Goal: Task Accomplishment & Management: Complete application form

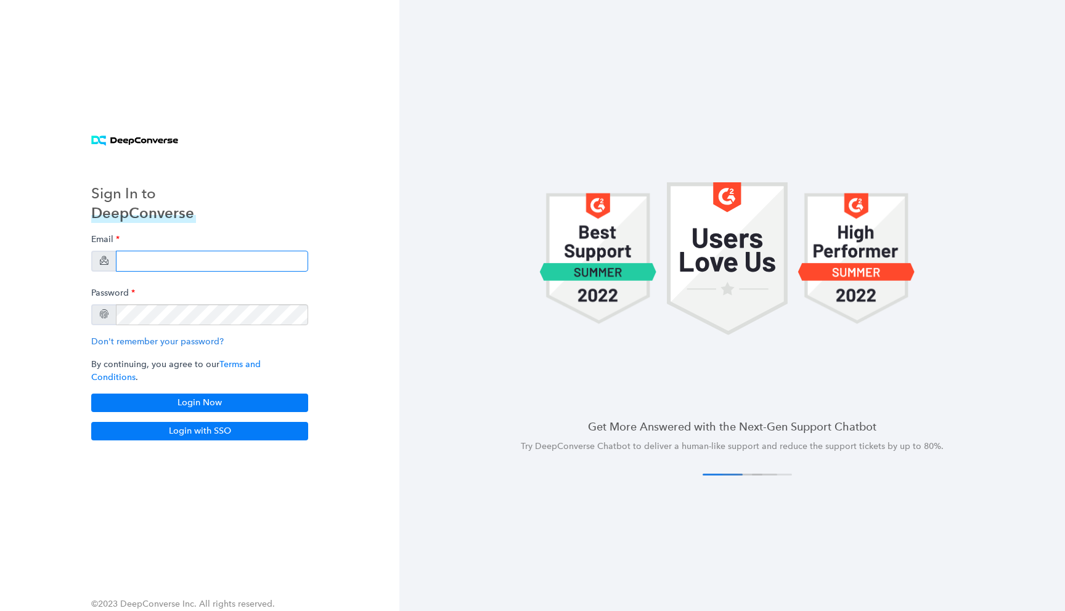
type input "[EMAIL_ADDRESS][DOMAIN_NAME]"
click at [238, 264] on input "[EMAIL_ADDRESS][DOMAIN_NAME]" at bounding box center [212, 261] width 192 height 21
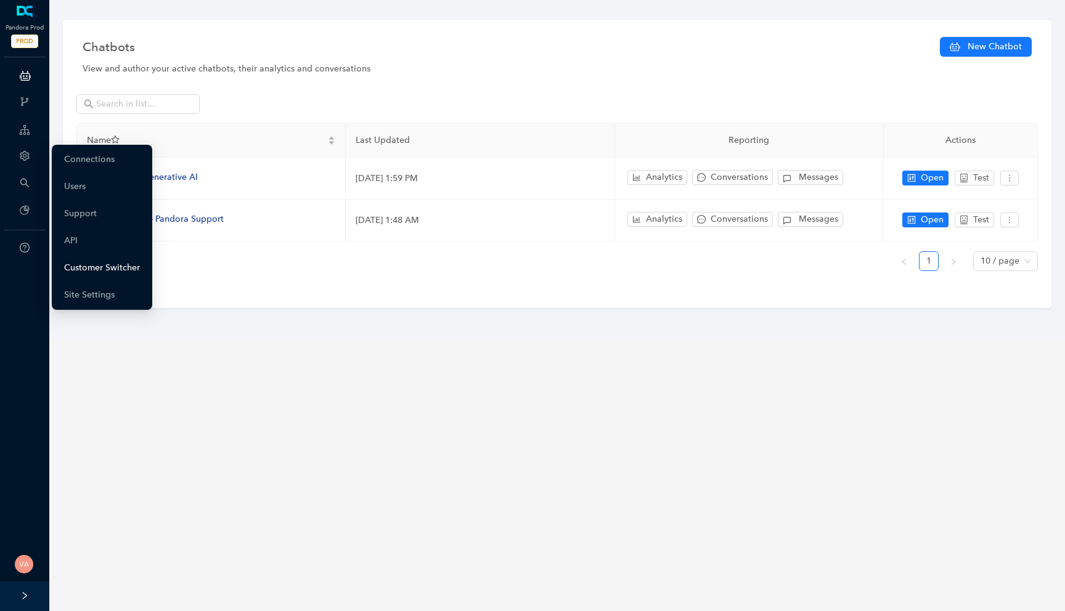
click at [99, 261] on link "Customer Switcher" at bounding box center [102, 268] width 76 height 25
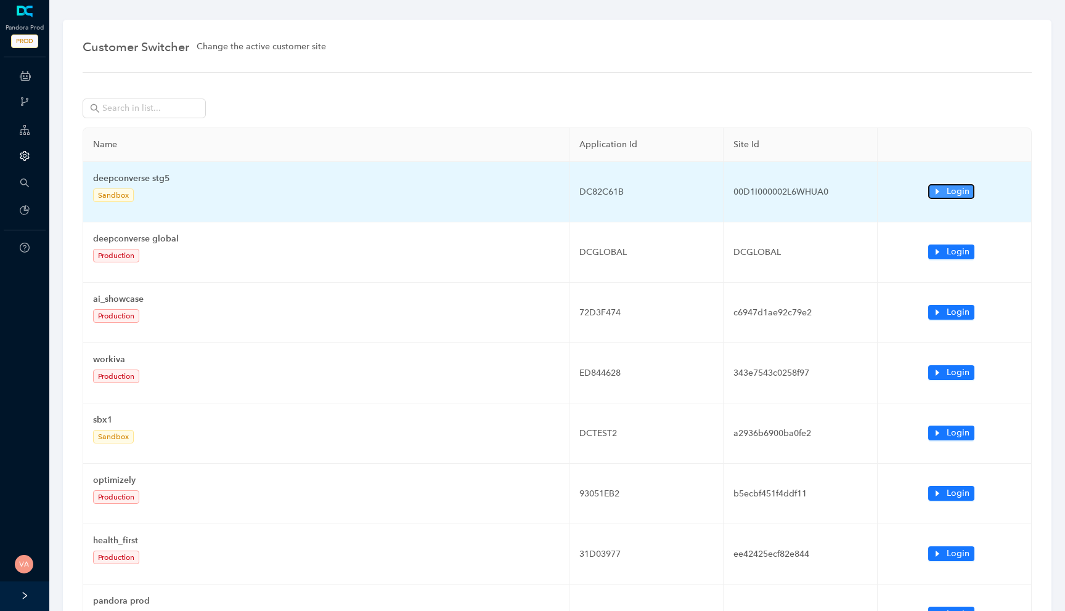
click at [931, 192] on button "Login" at bounding box center [951, 191] width 46 height 15
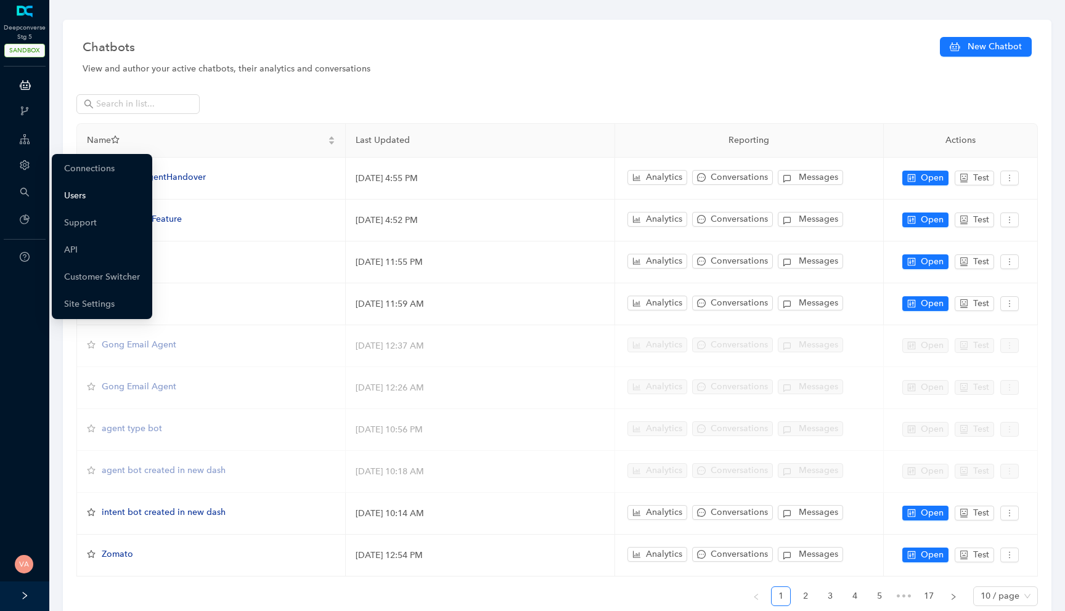
click at [86, 197] on link "Users" at bounding box center [75, 196] width 22 height 25
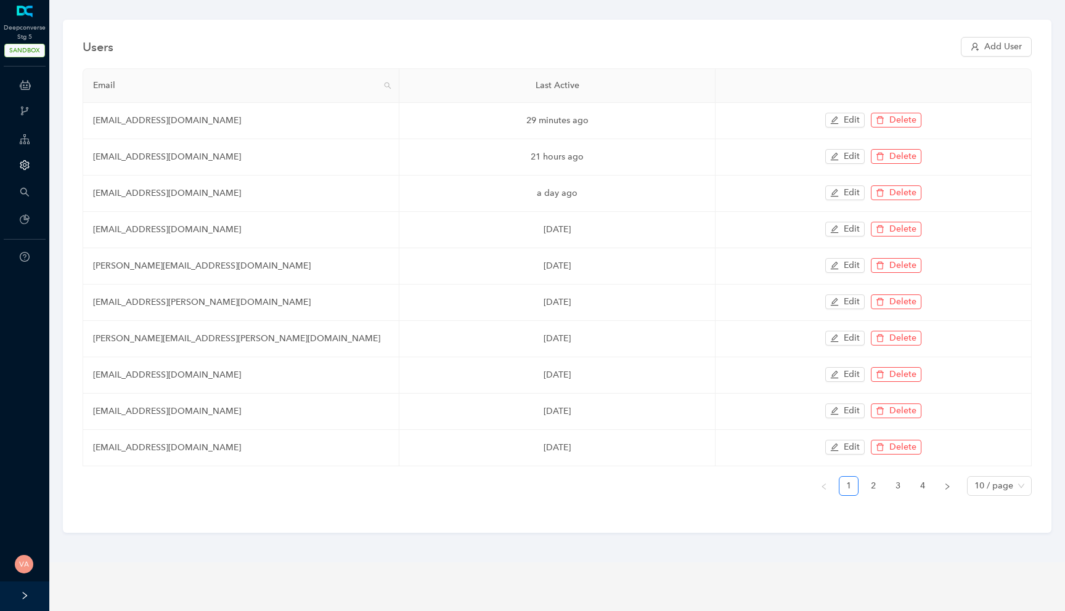
click at [1000, 36] on div "Users Add User" at bounding box center [557, 47] width 949 height 25
click at [986, 42] on span "Add User" at bounding box center [1003, 47] width 38 height 14
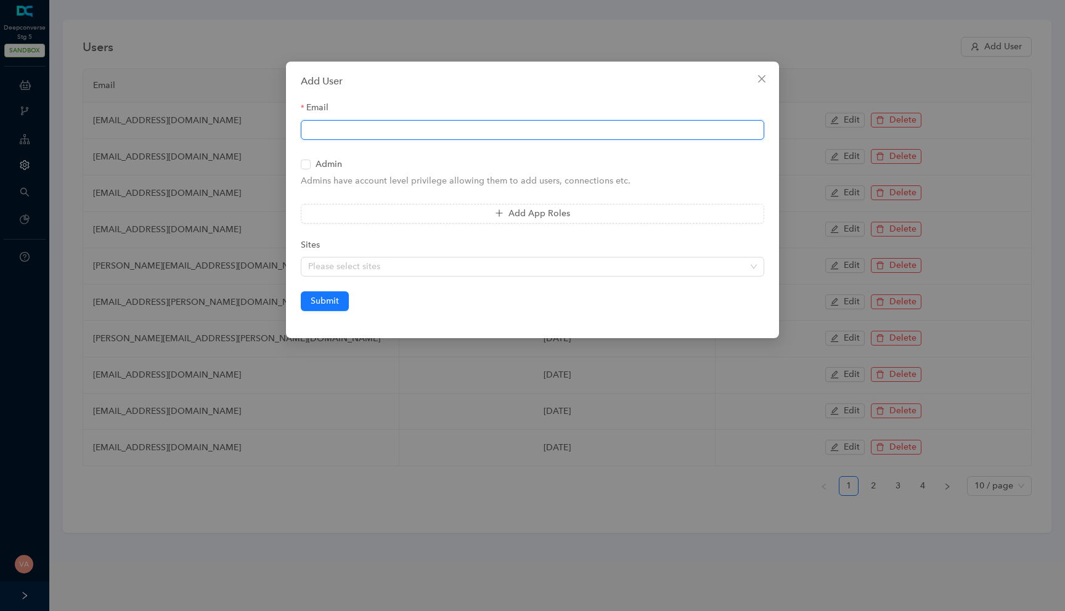
click at [495, 132] on input "Email" at bounding box center [532, 130] width 463 height 20
paste input "vinay.surya@workato.com"
click at [352, 128] on input "vinay.surya@workato.com" at bounding box center [532, 130] width 463 height 20
click at [356, 129] on input "vinay.surya+sandbox@workato.com" at bounding box center [532, 130] width 463 height 20
type input "vinay.surya+dcsandbox@workato.com"
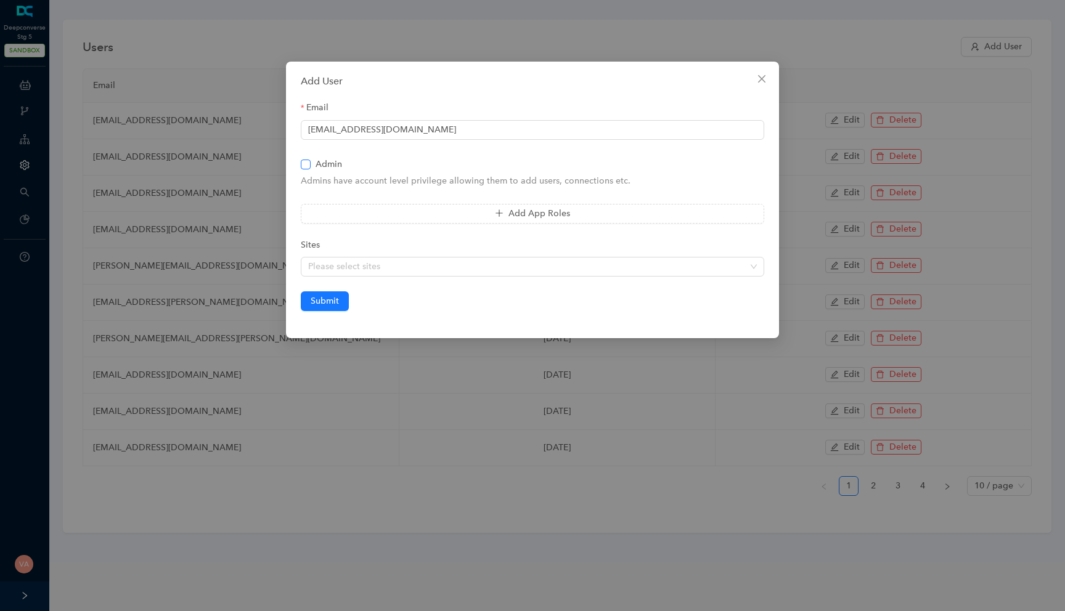
click at [308, 160] on input "Admin" at bounding box center [305, 164] width 9 height 9
checkbox input "true"
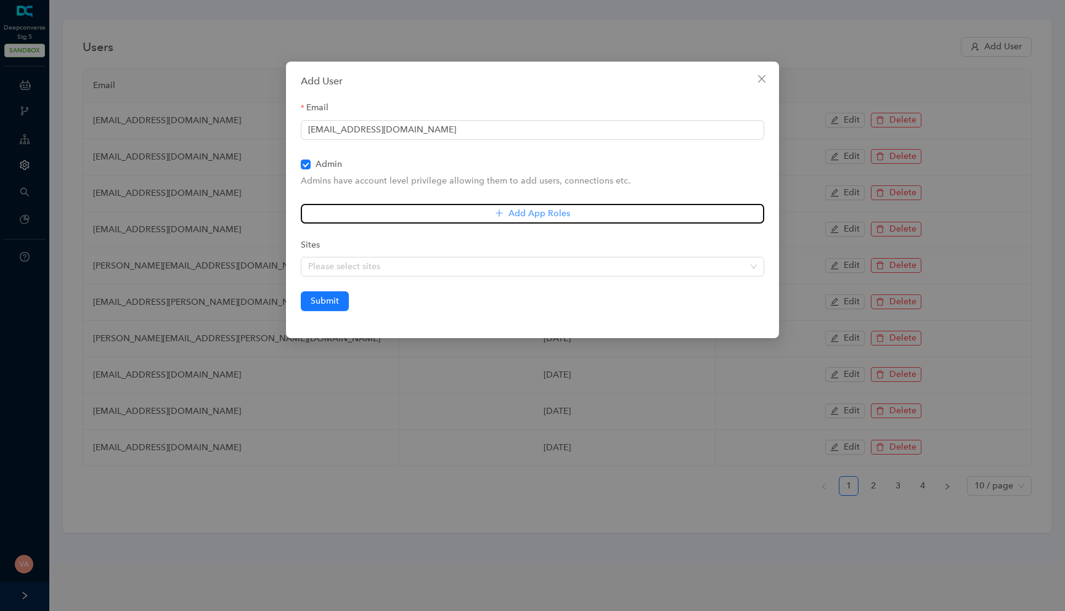
click at [375, 204] on button "Add App Roles" at bounding box center [532, 214] width 463 height 20
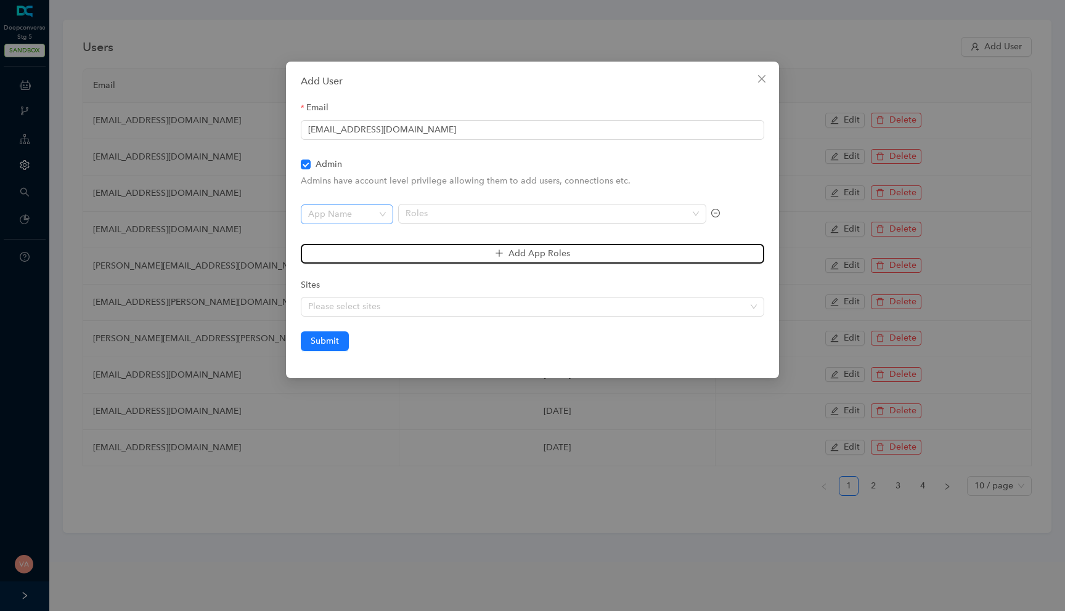
click at [352, 205] on div "App Name" at bounding box center [347, 215] width 92 height 20
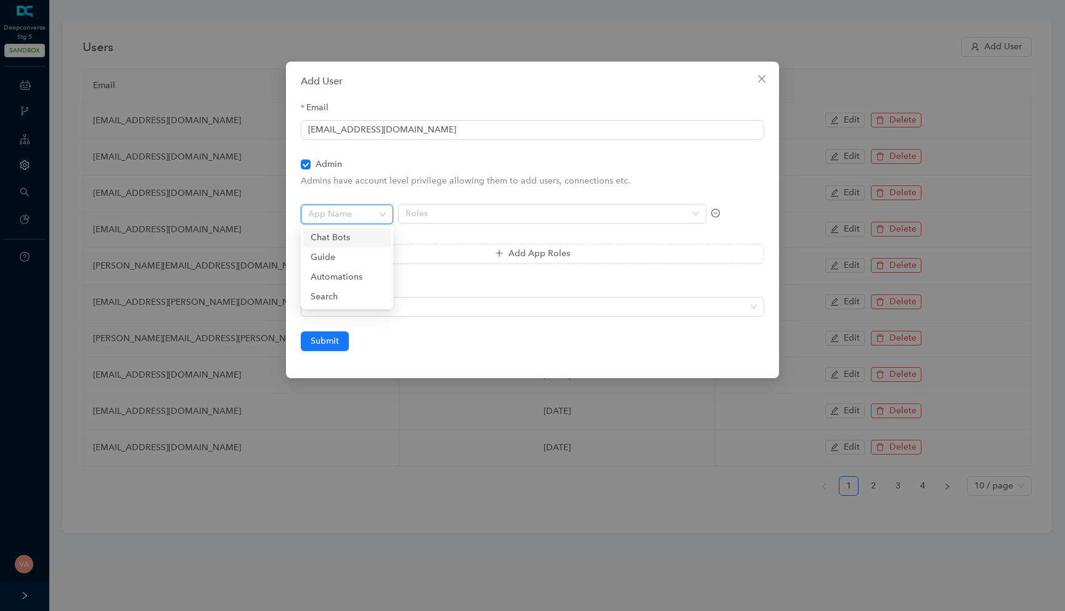
click at [335, 235] on div "Chat Bots" at bounding box center [347, 238] width 73 height 14
click at [434, 214] on div at bounding box center [545, 214] width 290 height 10
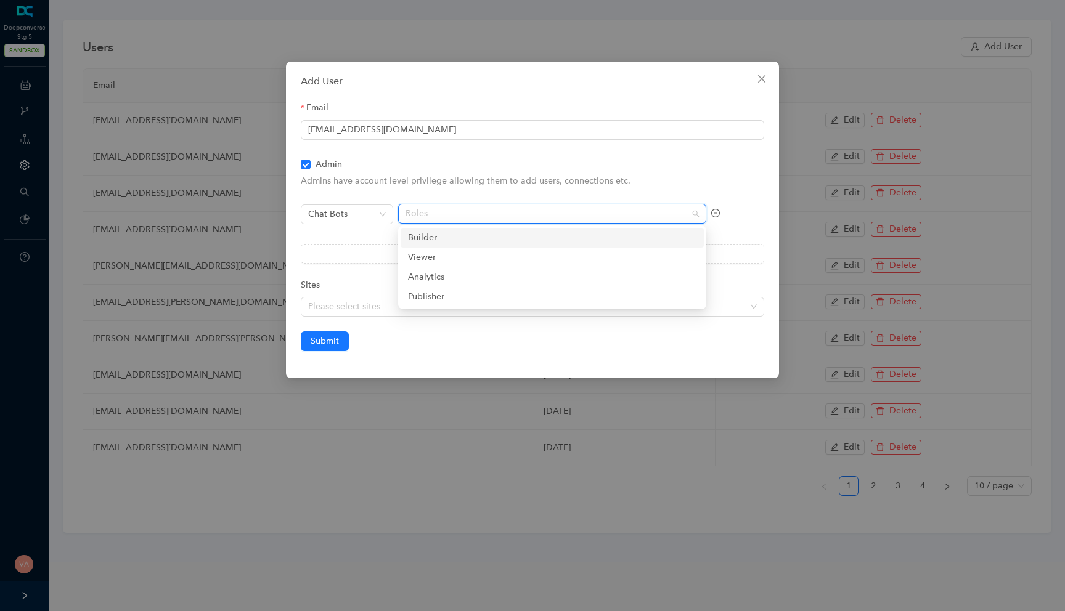
click at [424, 238] on div "Builder" at bounding box center [552, 238] width 288 height 14
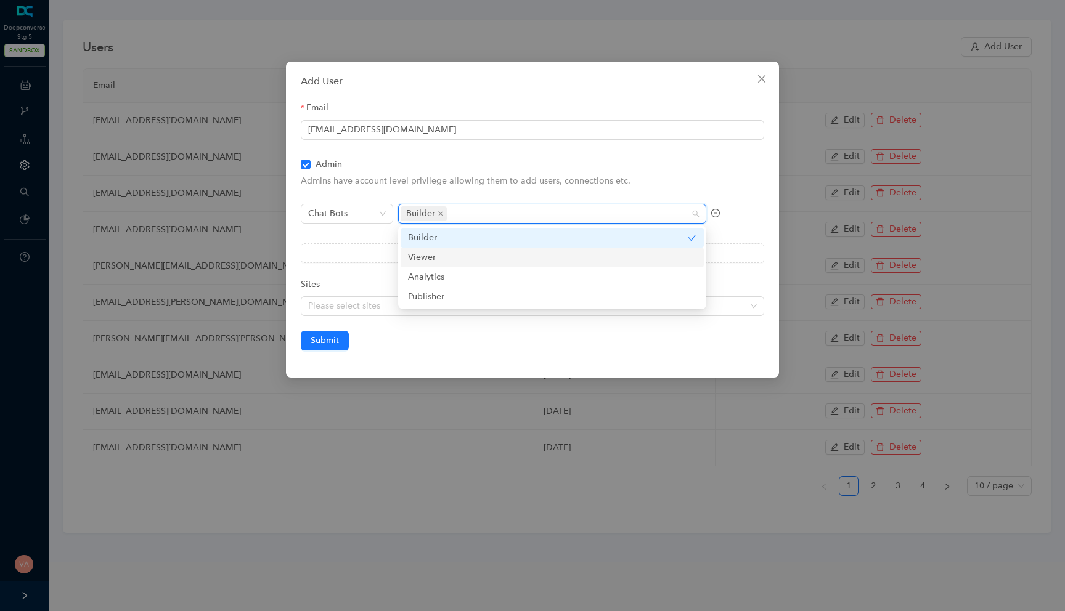
click at [420, 256] on div "Viewer" at bounding box center [552, 258] width 288 height 14
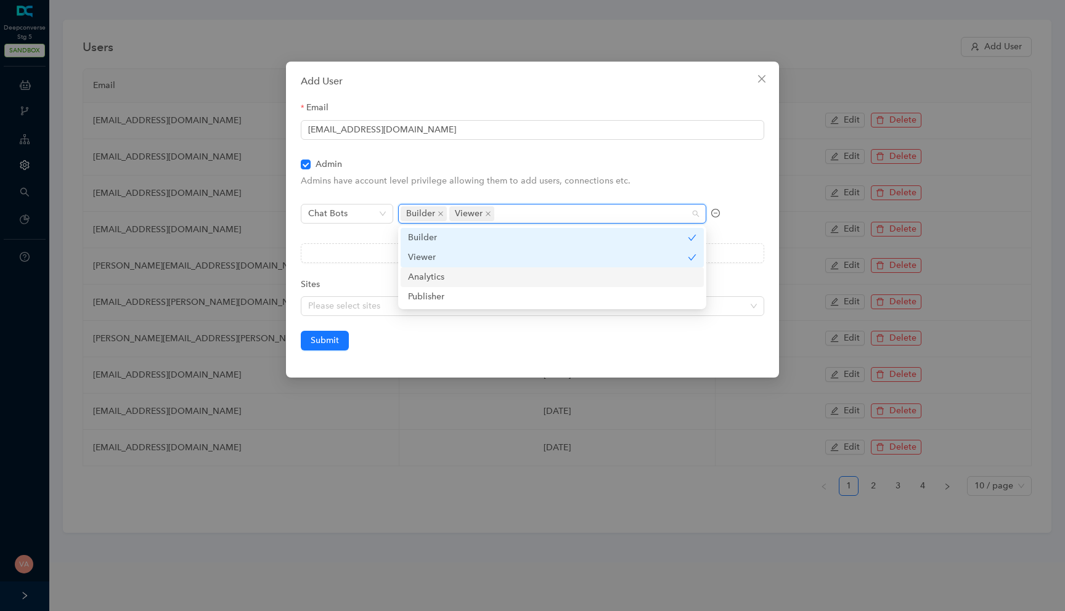
click at [420, 274] on div "Analytics" at bounding box center [552, 277] width 288 height 14
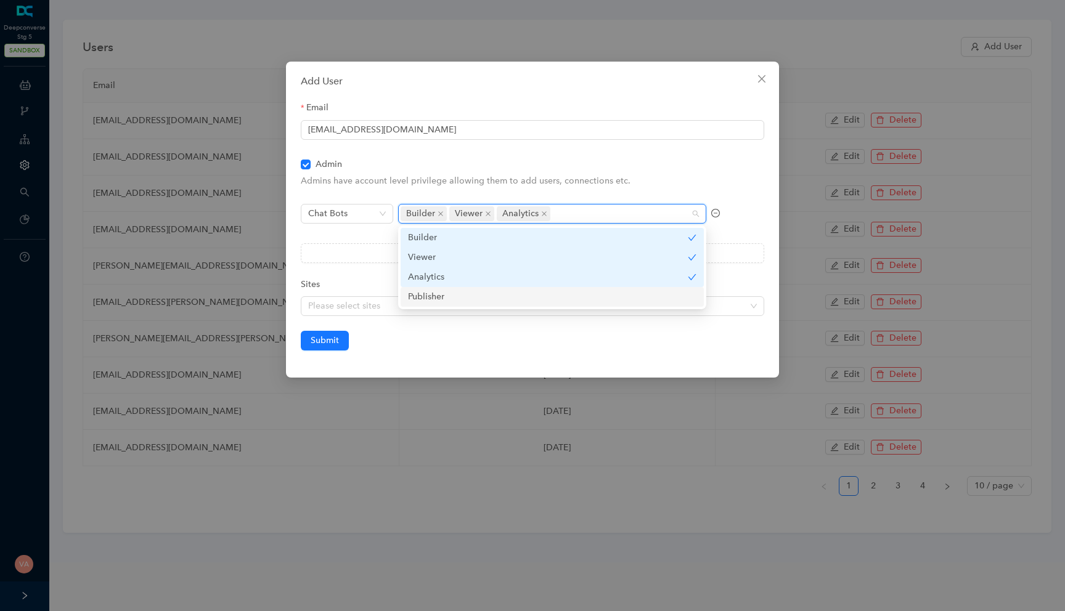
click at [415, 295] on div "Publisher" at bounding box center [552, 297] width 288 height 14
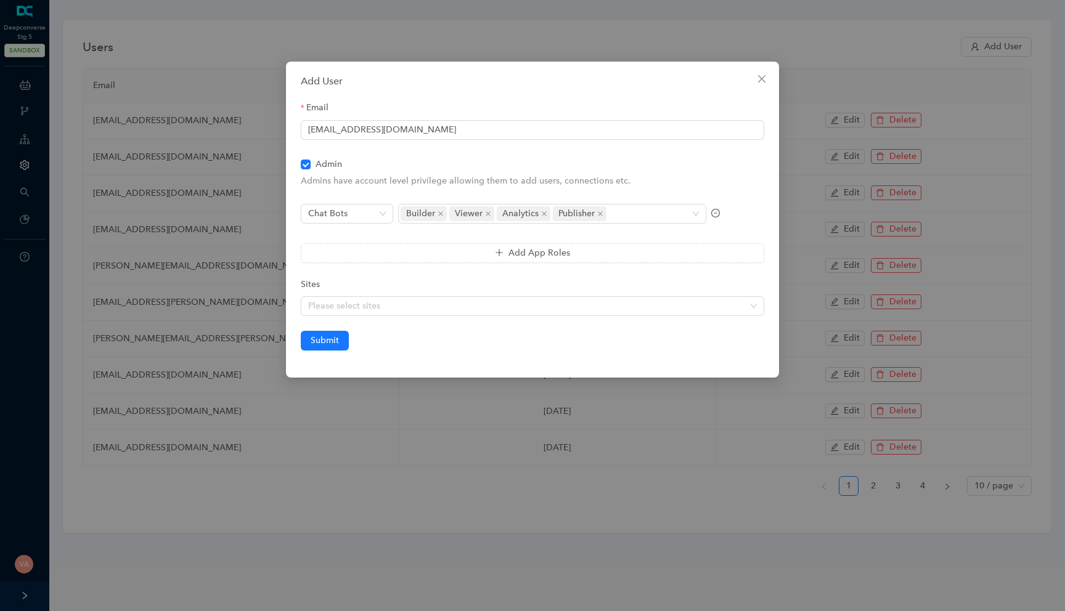
click at [367, 288] on div "Sites" at bounding box center [532, 287] width 463 height 18
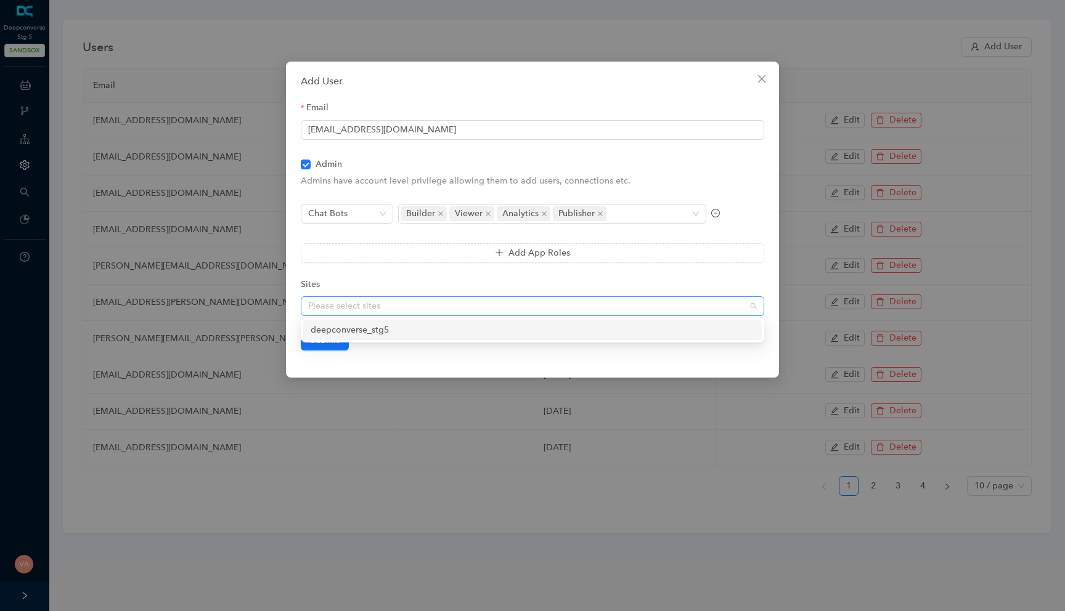
click at [346, 306] on div at bounding box center [525, 306] width 445 height 10
click at [342, 326] on div "deepconverse_stg5" at bounding box center [533, 330] width 444 height 14
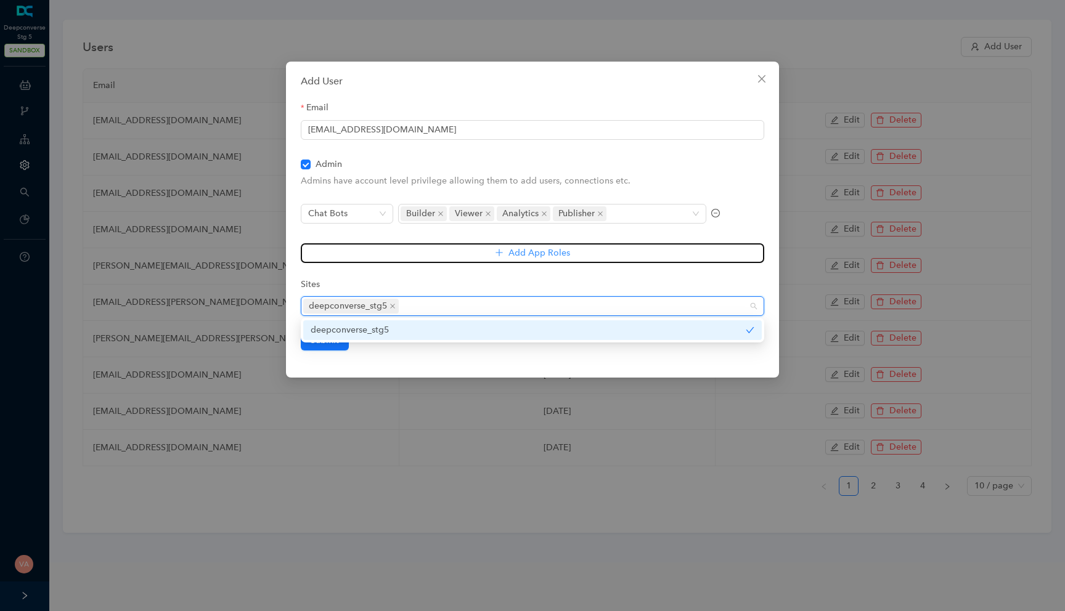
click at [349, 254] on button "Add App Roles" at bounding box center [532, 253] width 463 height 20
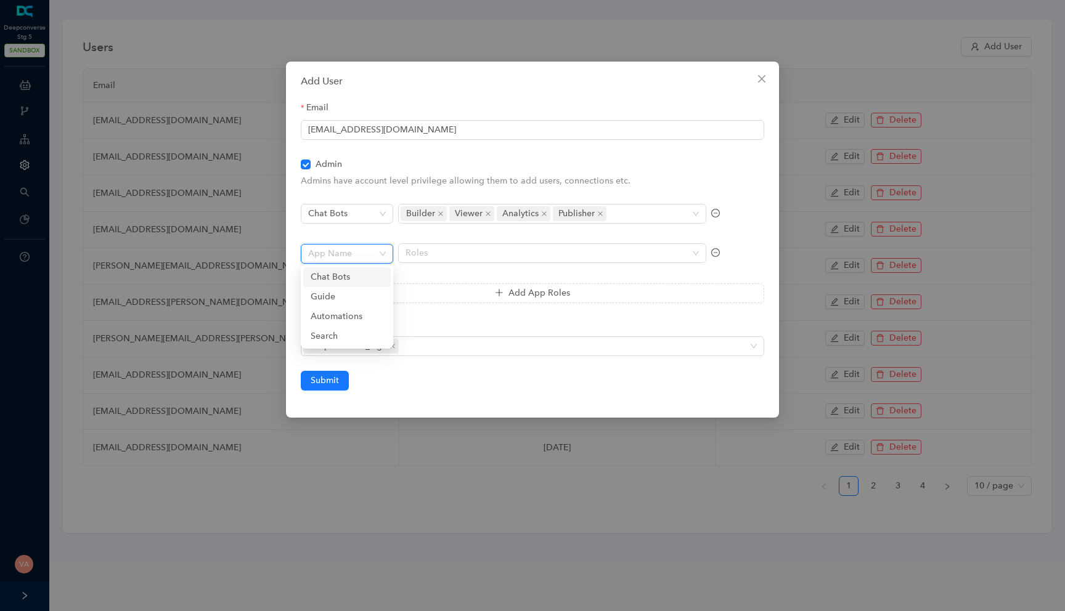
click at [336, 256] on input "search" at bounding box center [343, 254] width 70 height 18
click at [329, 296] on div "Guide" at bounding box center [347, 297] width 73 height 14
click at [429, 253] on div at bounding box center [545, 253] width 290 height 10
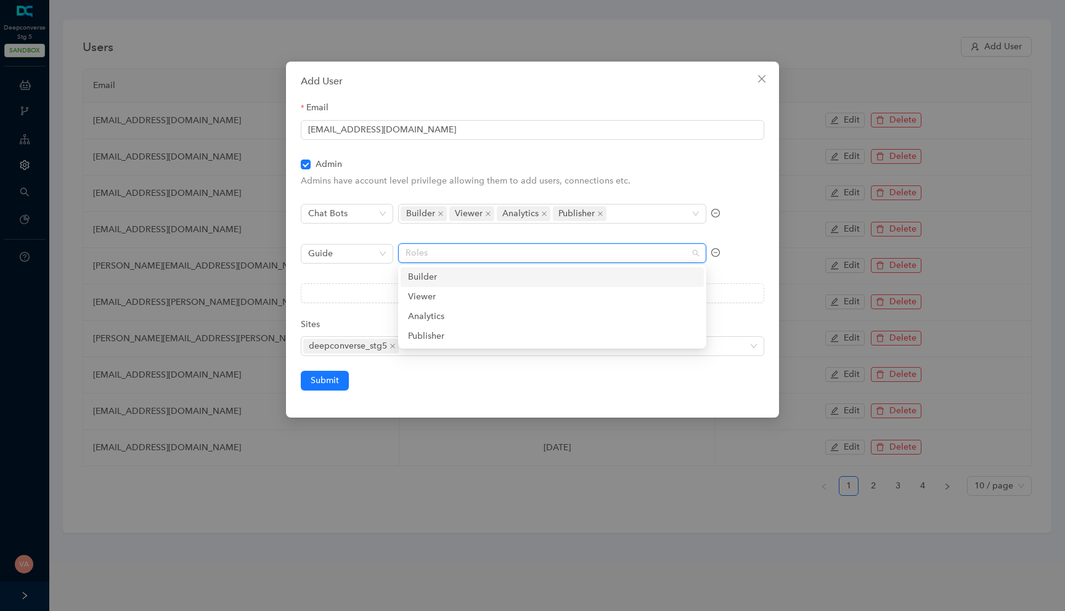
click at [413, 278] on div "Builder" at bounding box center [552, 277] width 288 height 14
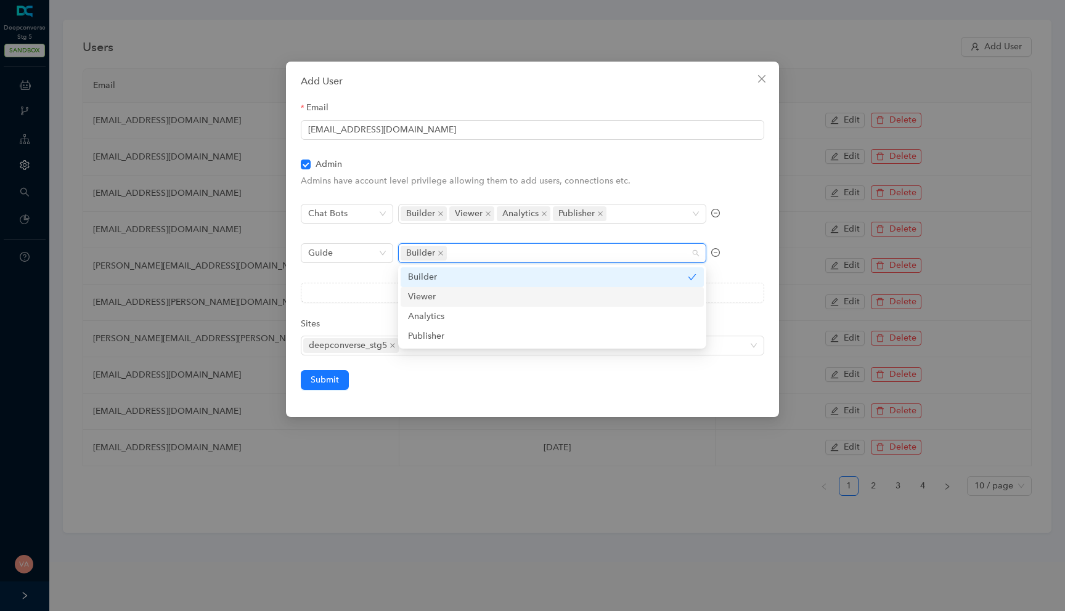
click at [408, 299] on div "Viewer" at bounding box center [552, 297] width 288 height 14
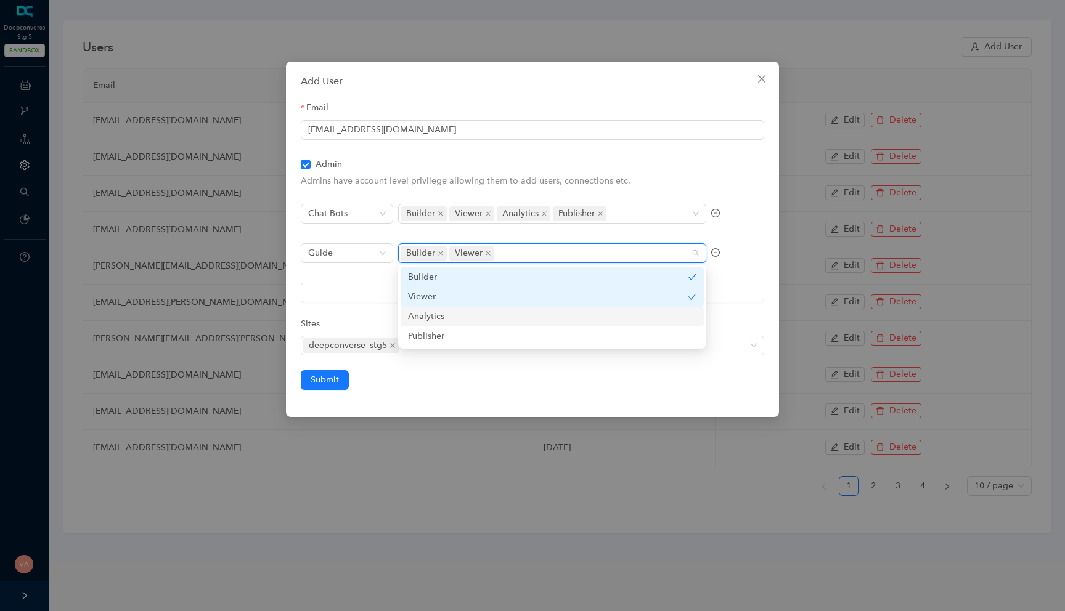
click at [408, 311] on div "Analytics" at bounding box center [552, 317] width 288 height 14
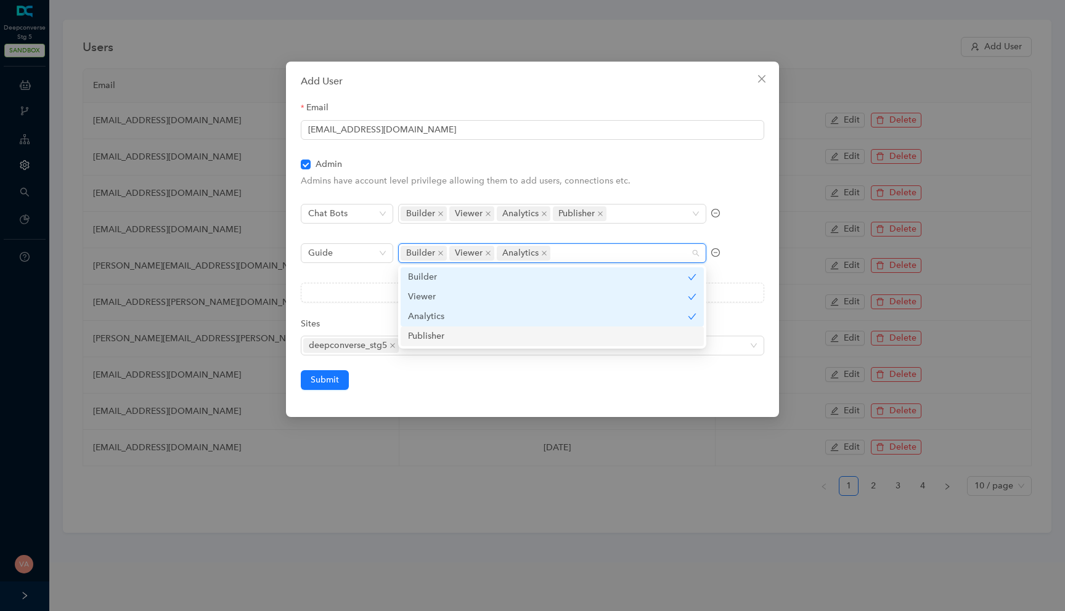
click at [408, 329] on div "Publisher" at bounding box center [551, 337] width 303 height 20
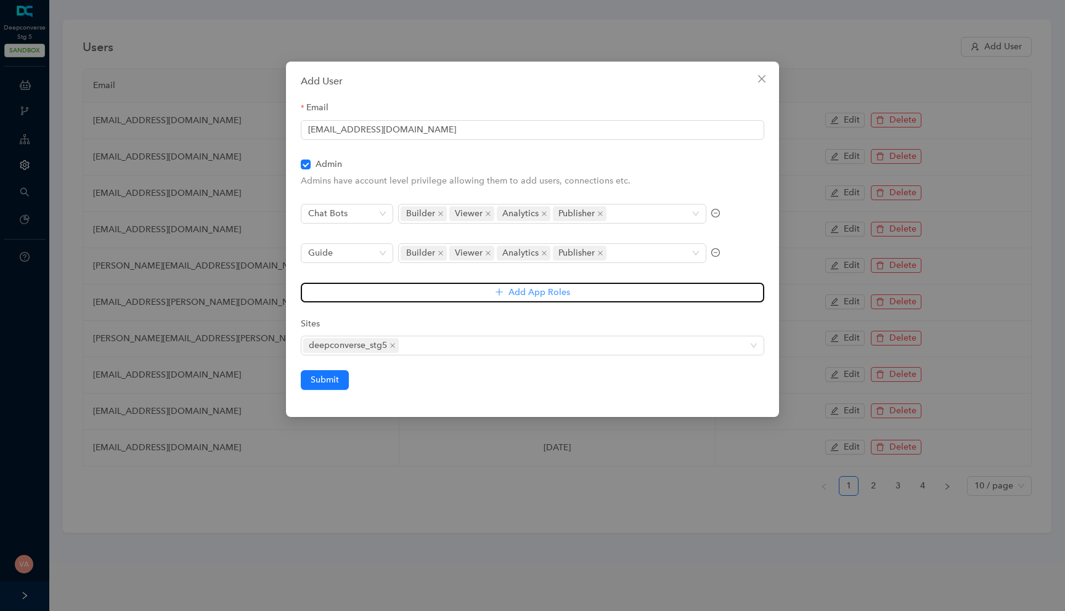
click at [364, 295] on button "Add App Roles" at bounding box center [532, 293] width 463 height 20
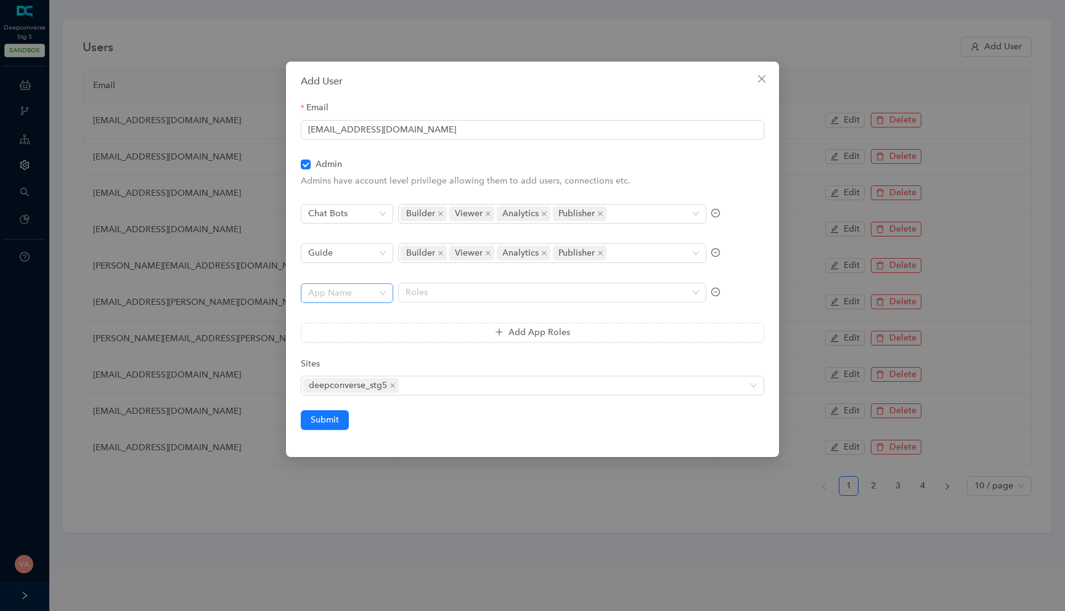
click at [354, 296] on input "search" at bounding box center [343, 293] width 70 height 18
click at [339, 351] on div "Automations" at bounding box center [347, 356] width 73 height 14
click at [443, 290] on div at bounding box center [545, 293] width 290 height 10
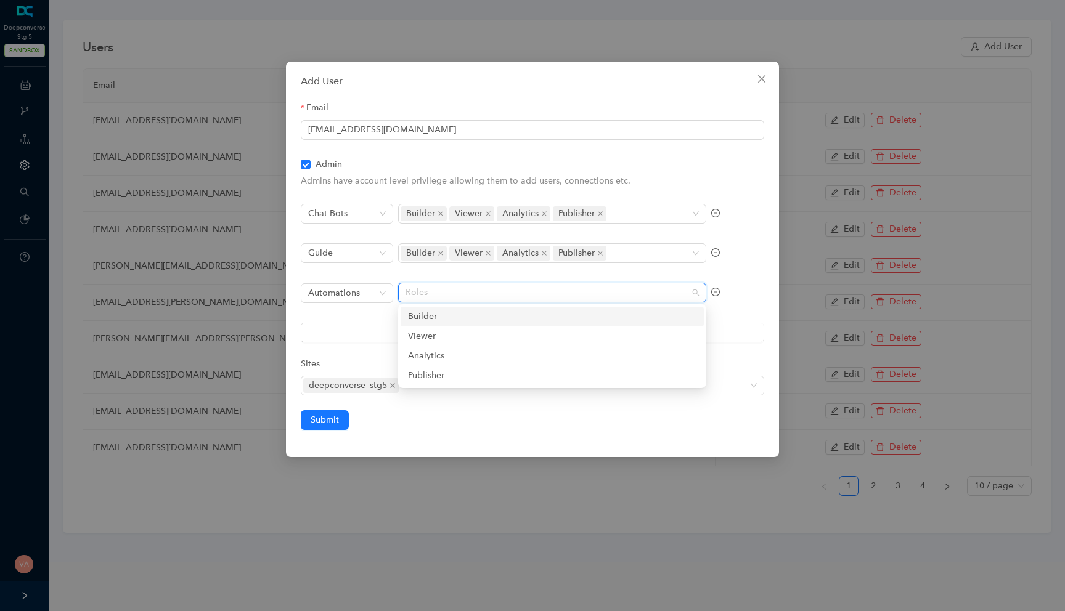
click at [430, 316] on div "Builder" at bounding box center [552, 317] width 288 height 14
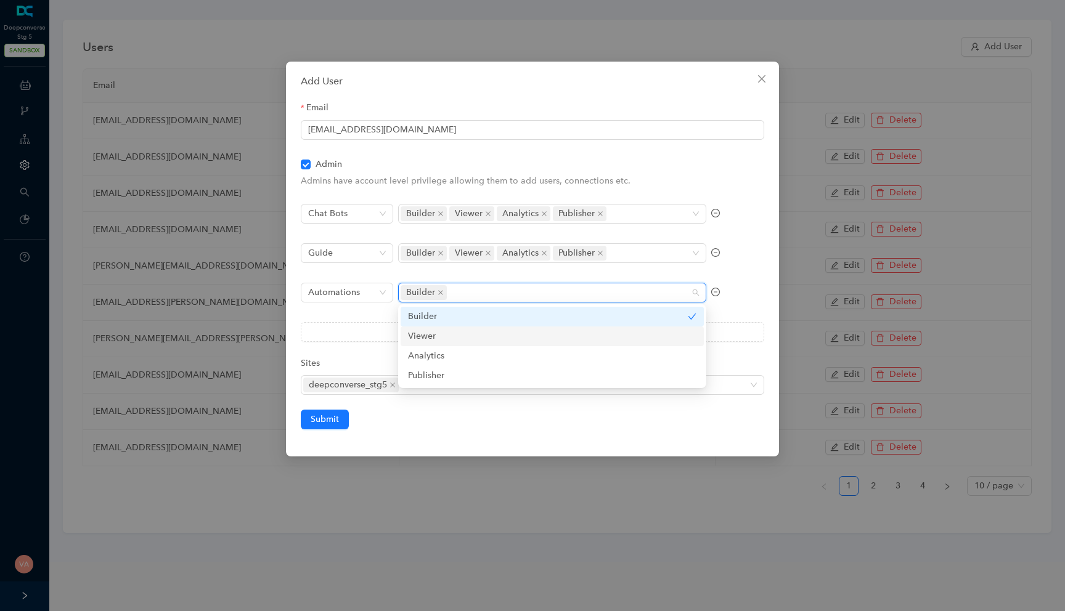
click at [422, 336] on div "Viewer" at bounding box center [552, 337] width 288 height 14
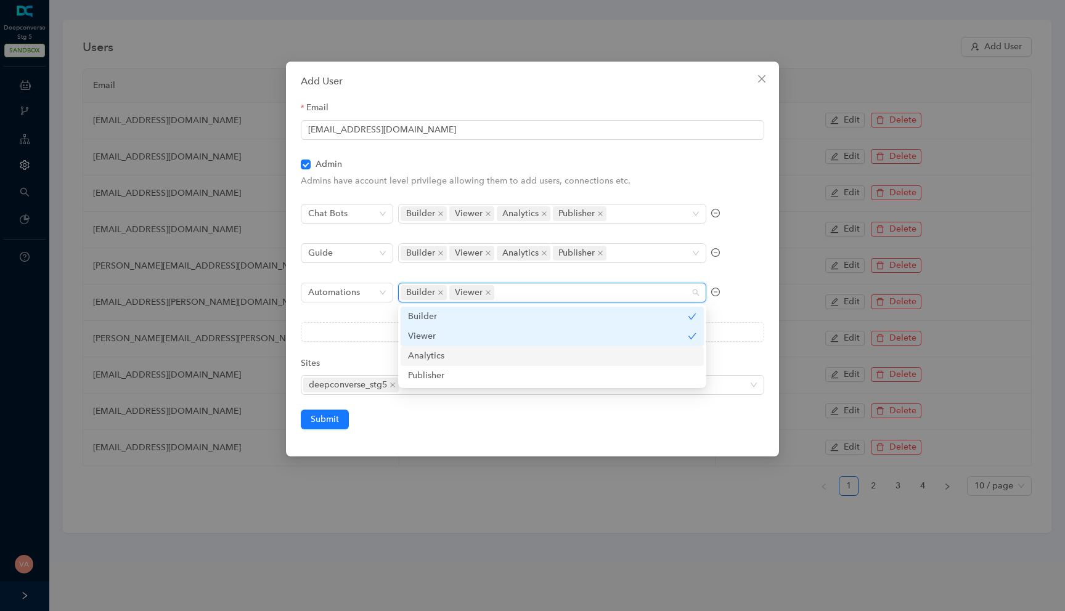
click at [419, 357] on div "Analytics" at bounding box center [552, 356] width 288 height 14
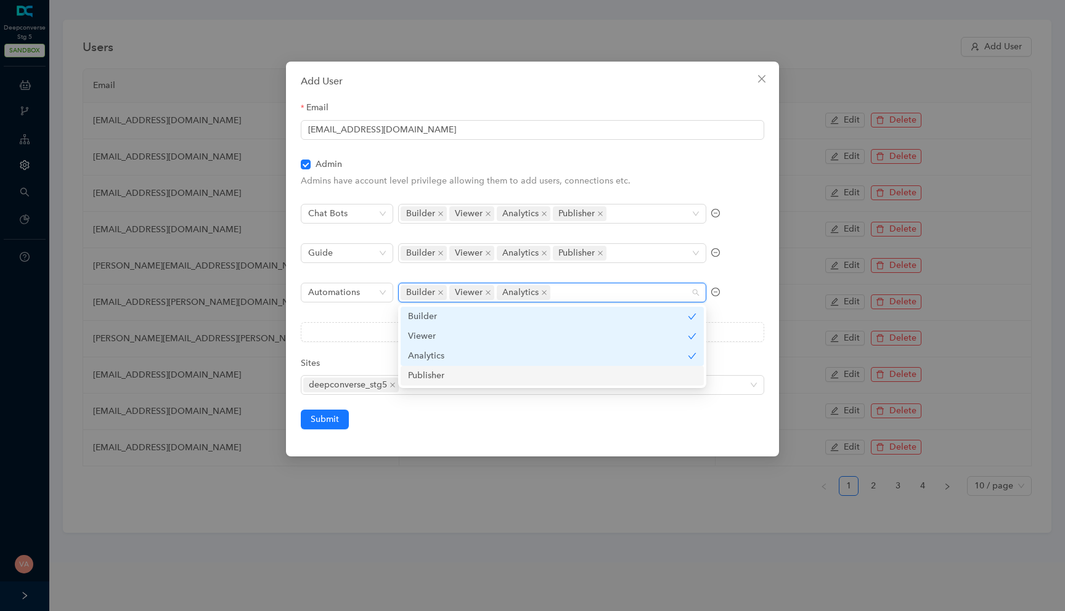
click at [415, 378] on div "Publisher" at bounding box center [552, 376] width 288 height 14
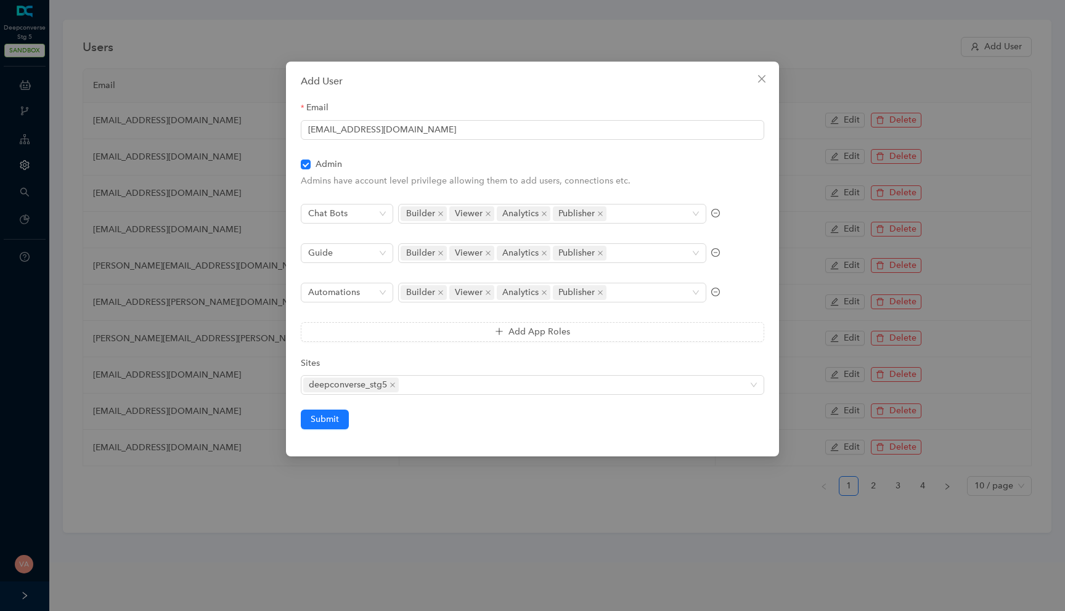
click at [371, 363] on div "Sites" at bounding box center [532, 366] width 463 height 18
click at [326, 421] on span "Submit" at bounding box center [325, 420] width 28 height 14
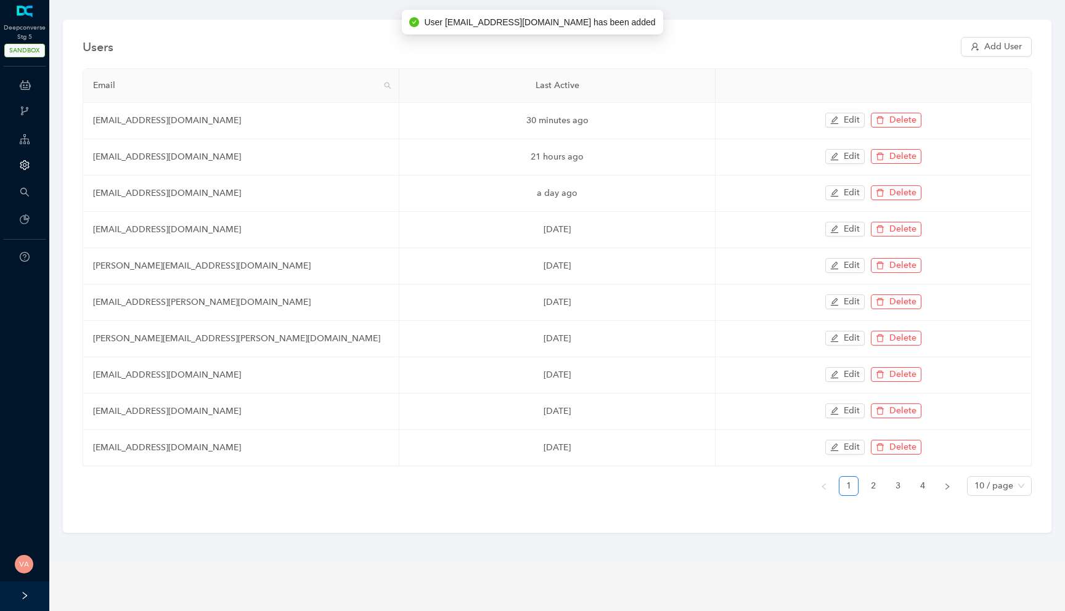
click at [514, 26] on span "User vinay.surya+dcsandbox@workato.com has been added" at bounding box center [539, 22] width 231 height 14
click at [459, 23] on span "User vinay.surya+dcsandbox@workato.com has been added" at bounding box center [539, 22] width 231 height 14
click at [439, 23] on span "User vinay.surya+dcsandbox@workato.com has been added" at bounding box center [539, 22] width 231 height 14
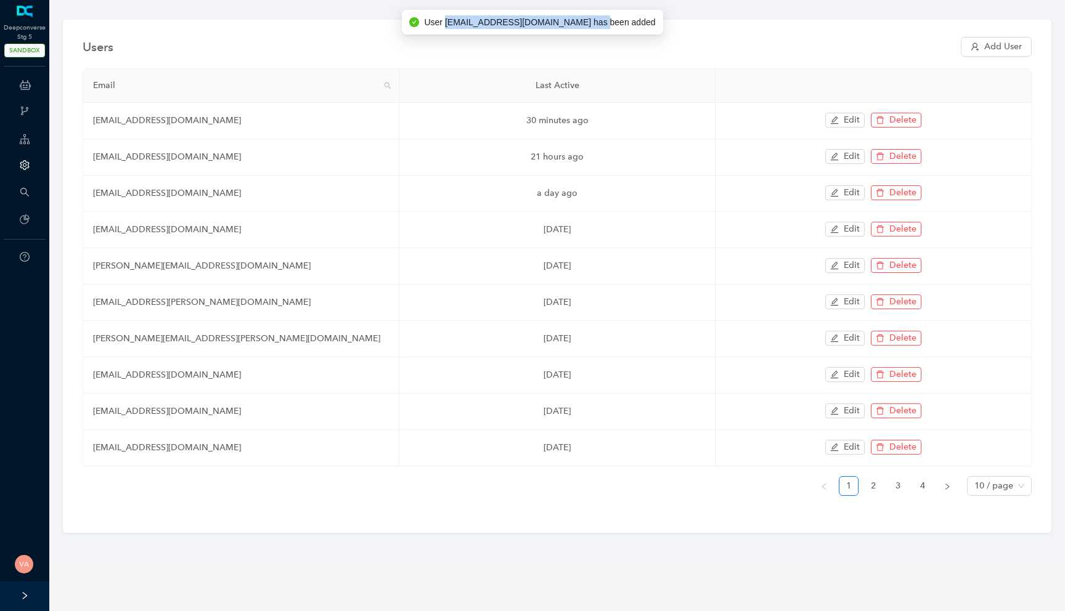
drag, startPoint x: 441, startPoint y: 23, endPoint x: 593, endPoint y: 23, distance: 151.6
click at [593, 23] on span "User vinay.surya+dcsandbox@workato.com has been added" at bounding box center [539, 22] width 231 height 14
copy span "vinay.surya+dcsandbox@workato.com"
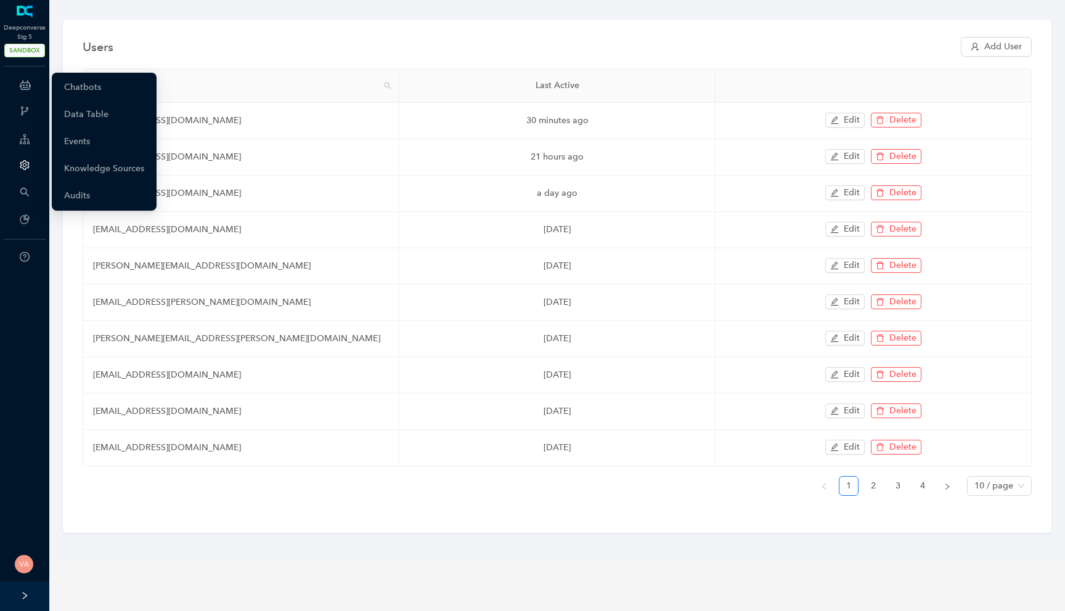
click at [21, 86] on icon at bounding box center [25, 85] width 11 height 25
click at [100, 84] on link "Chatbots" at bounding box center [82, 87] width 37 height 25
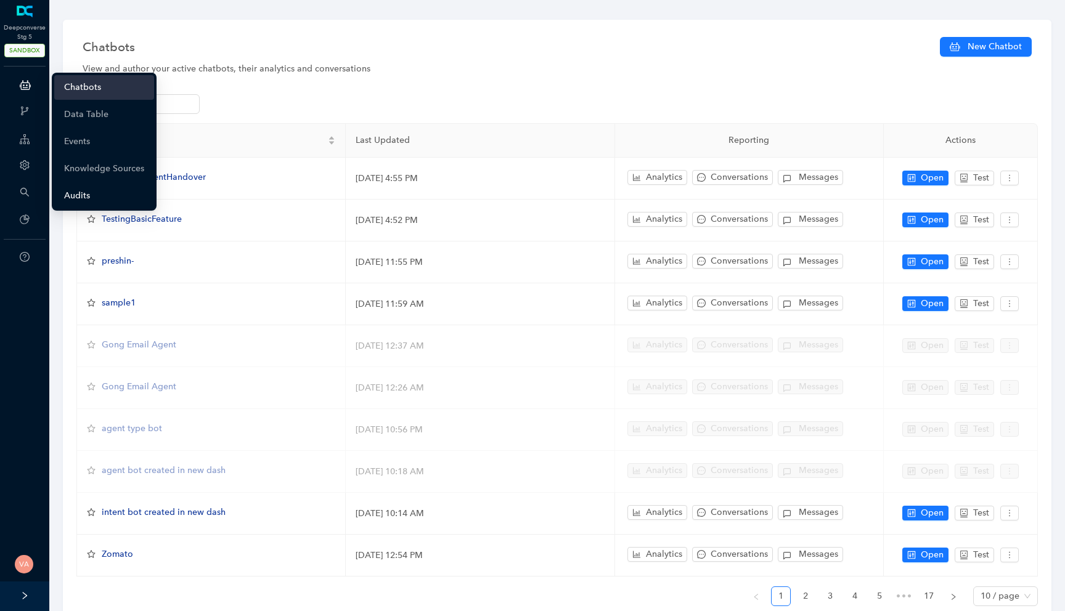
click at [71, 203] on link "Audits" at bounding box center [77, 196] width 26 height 25
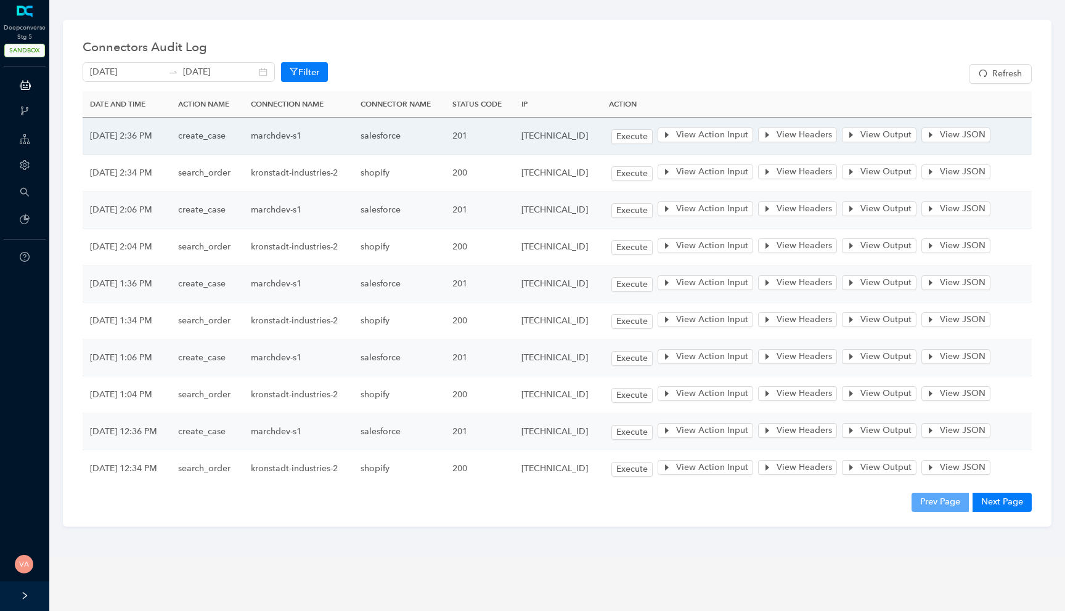
click at [315, 138] on td "marchdev-s1" at bounding box center [298, 136] width 110 height 37
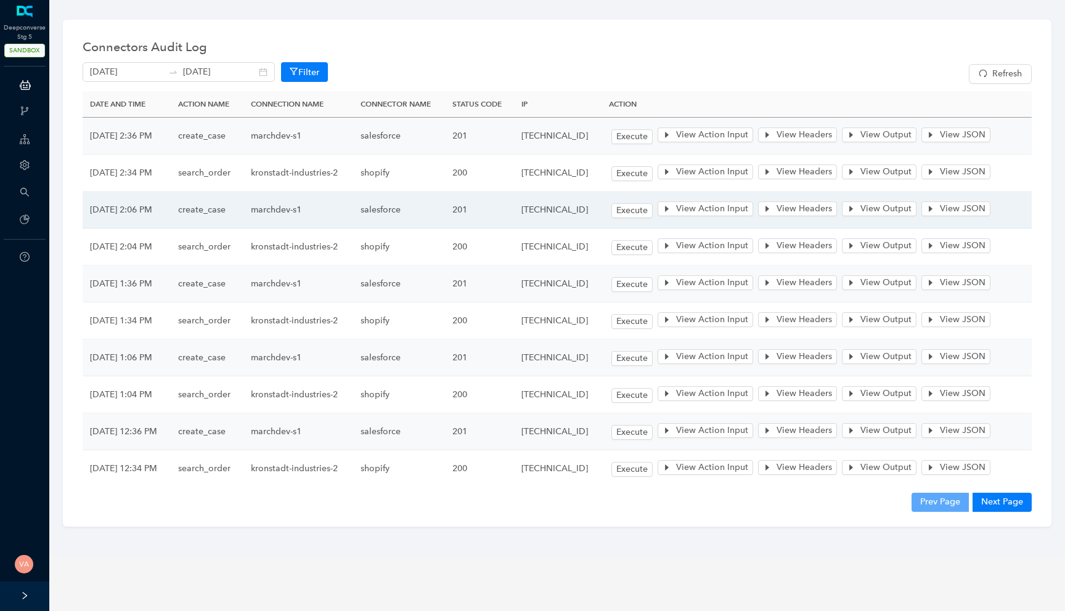
click at [309, 206] on td "marchdev-s1" at bounding box center [298, 210] width 110 height 37
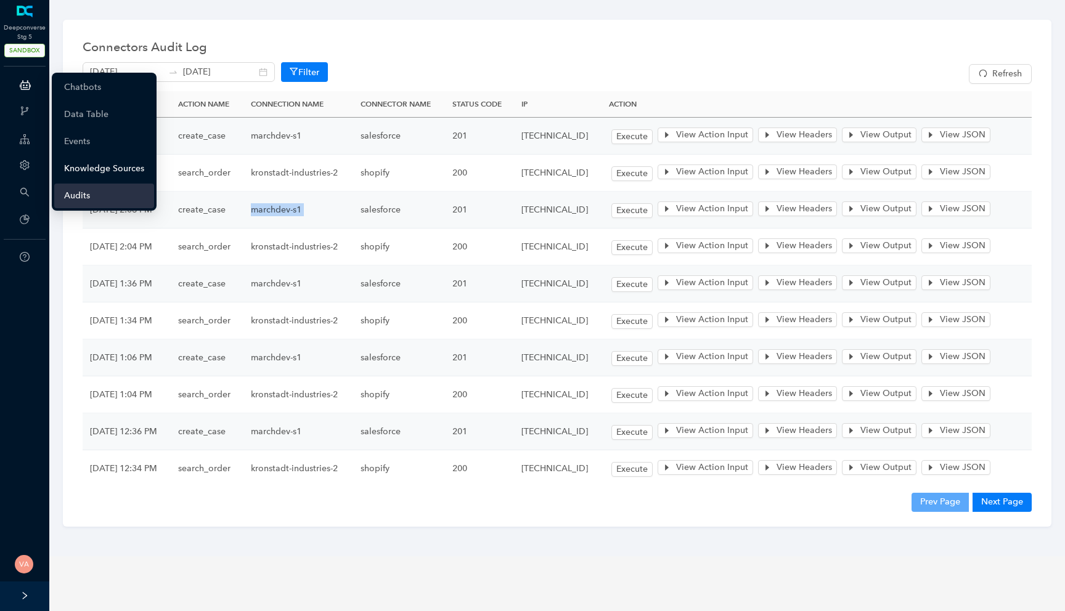
click at [98, 174] on link "Knowledge Sources" at bounding box center [104, 168] width 80 height 25
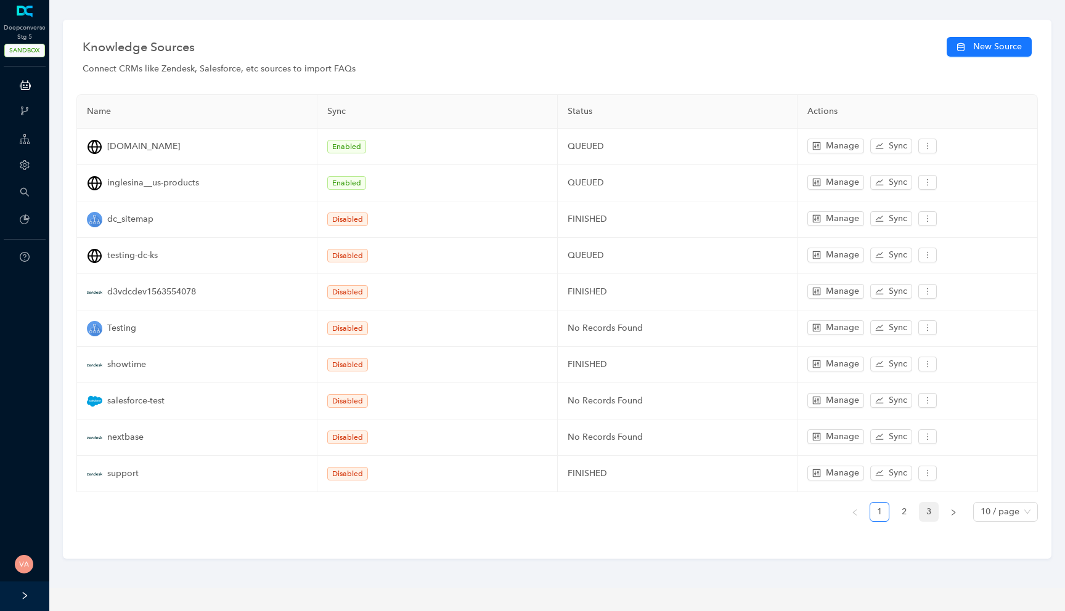
click at [927, 510] on link "3" at bounding box center [928, 512] width 18 height 18
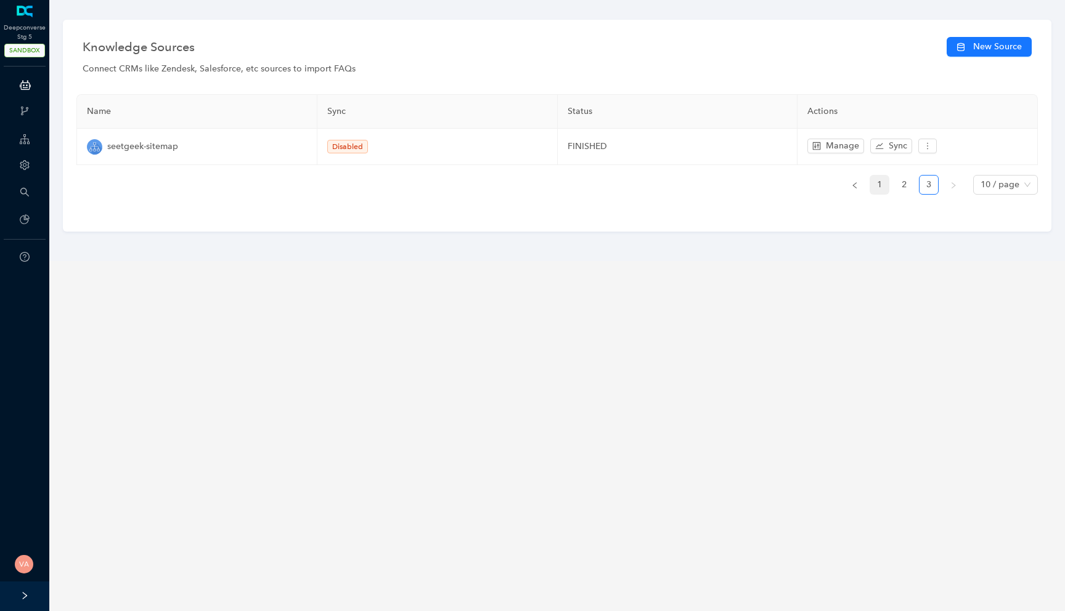
click at [885, 182] on link "1" at bounding box center [879, 185] width 18 height 18
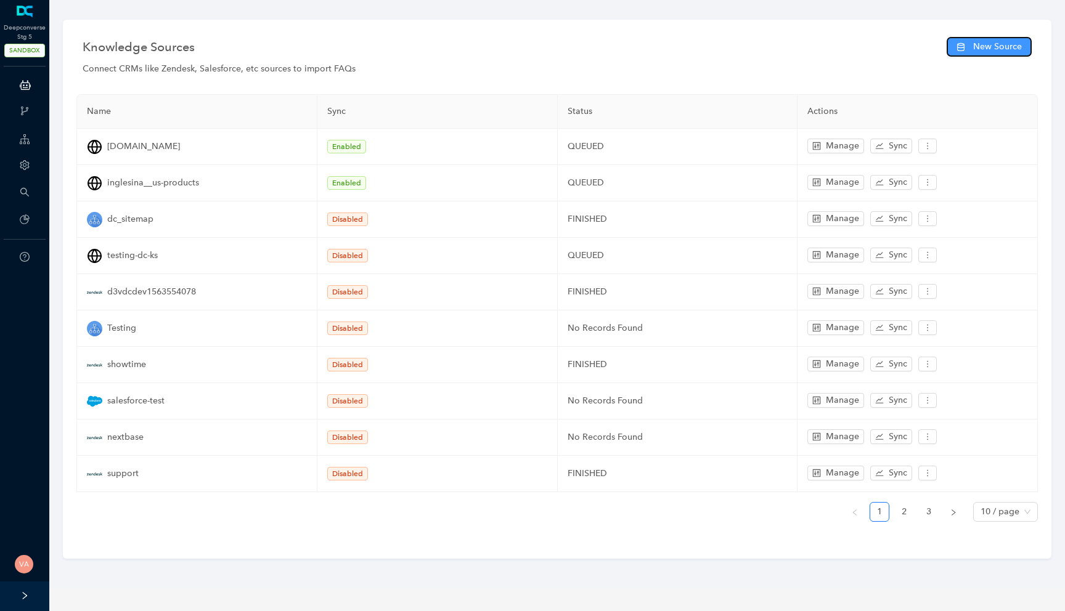
click at [981, 48] on span "New Source" at bounding box center [997, 47] width 49 height 14
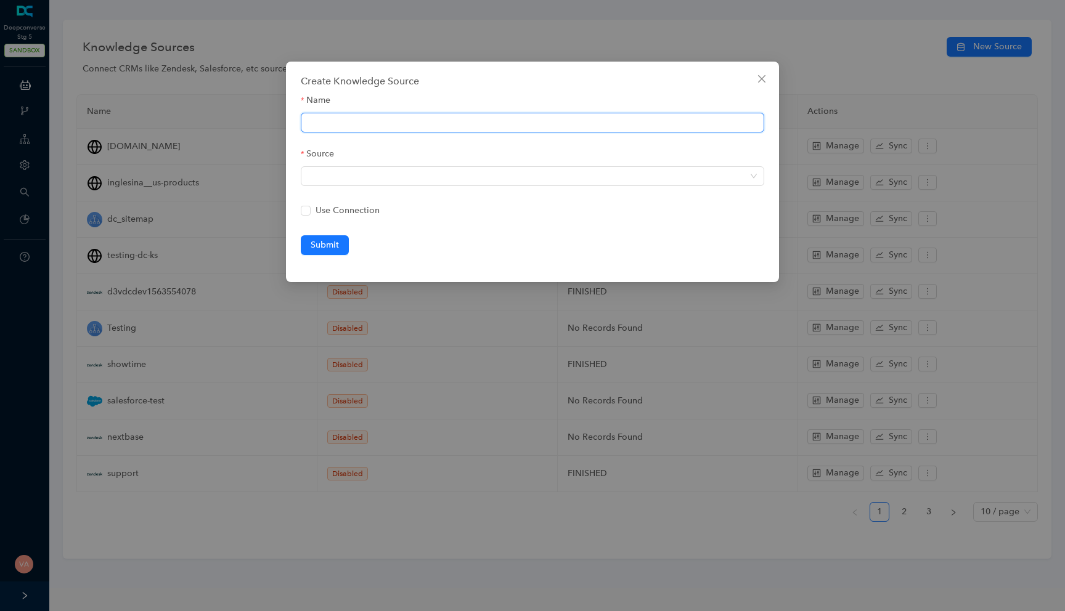
click at [458, 113] on input "Name" at bounding box center [532, 123] width 463 height 20
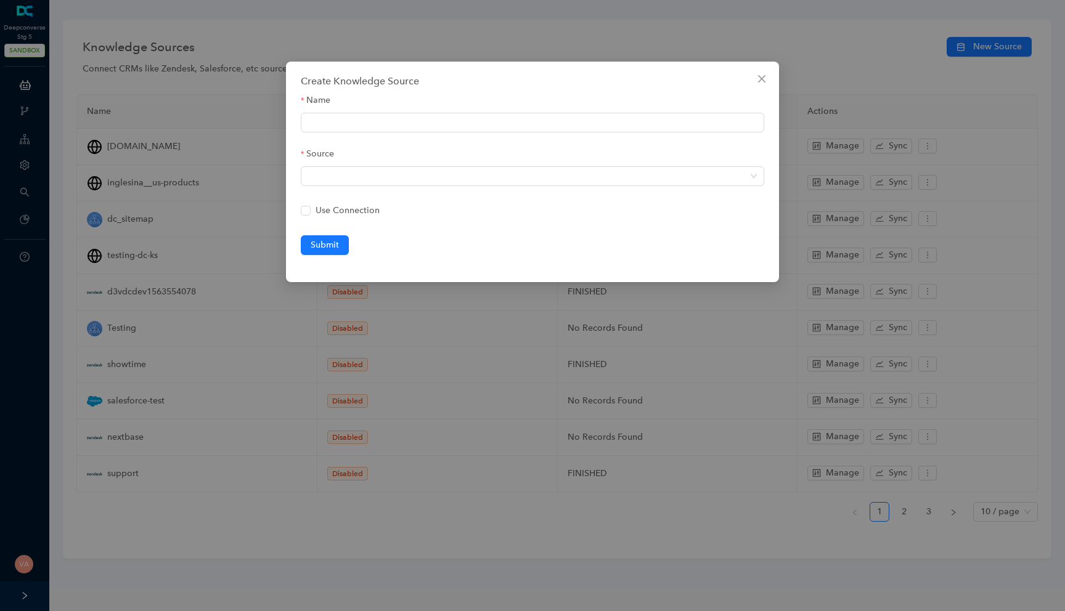
click at [429, 132] on form "Name Source Use Connection Submit" at bounding box center [532, 174] width 463 height 161
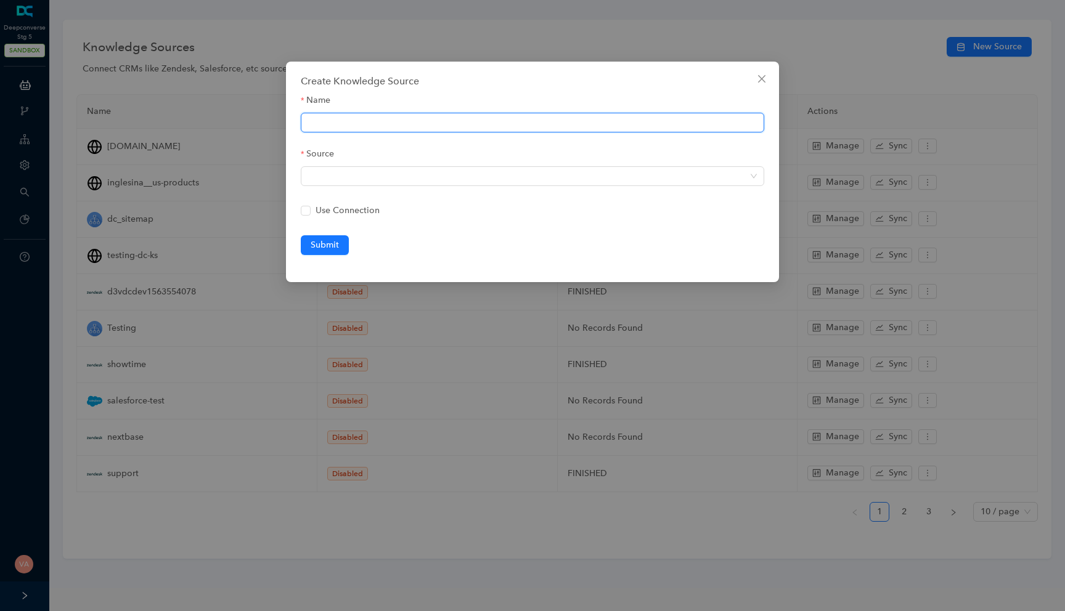
click at [426, 115] on input "Name" at bounding box center [532, 123] width 463 height 20
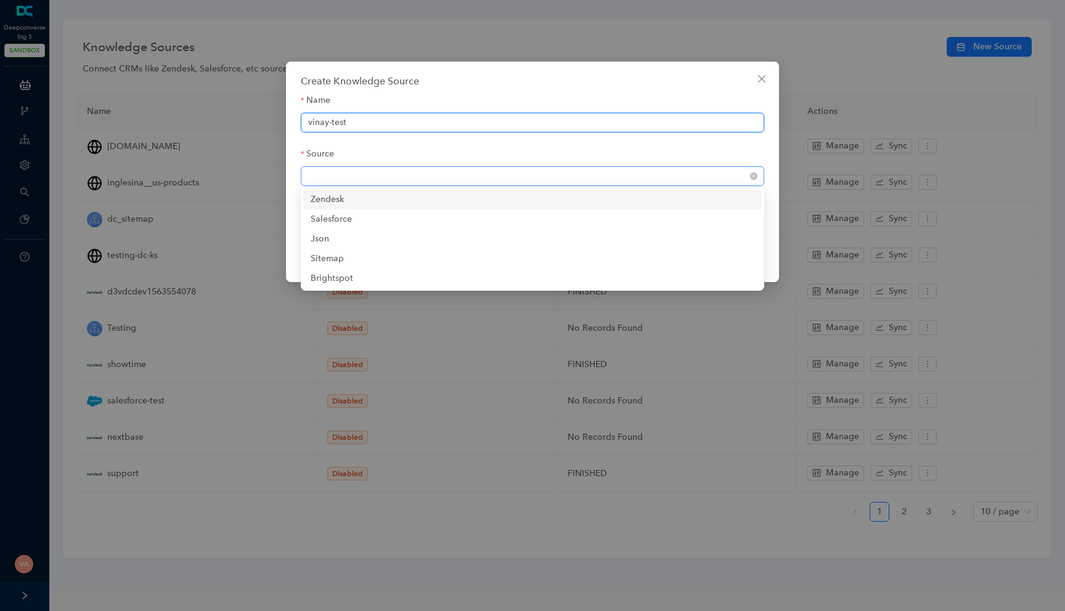
click at [441, 183] on span at bounding box center [532, 176] width 449 height 18
type input "vinay-test"
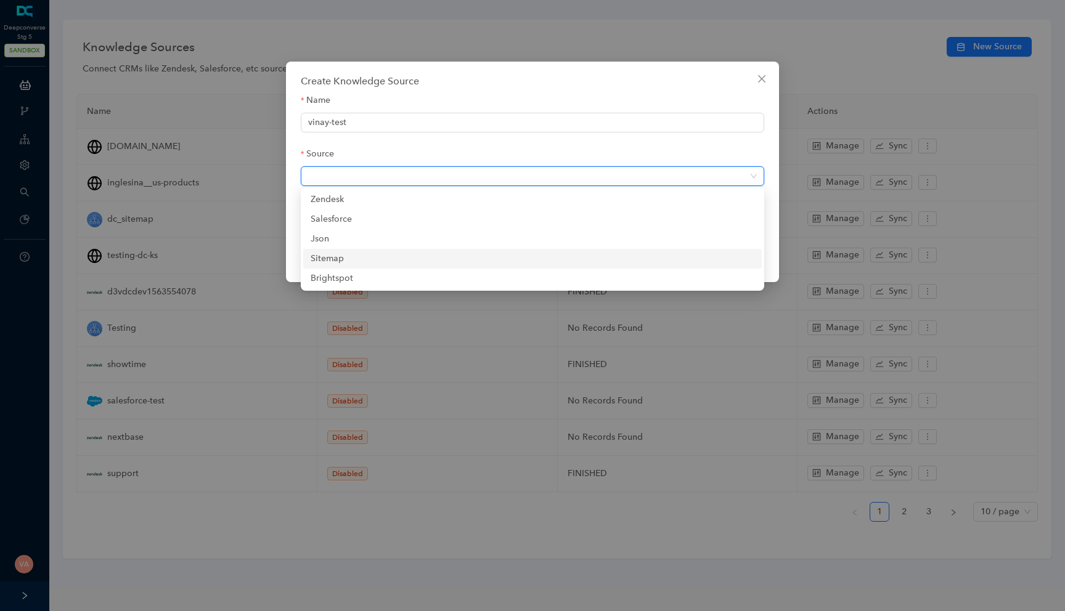
click at [396, 253] on div "sitemap" at bounding box center [533, 259] width 444 height 14
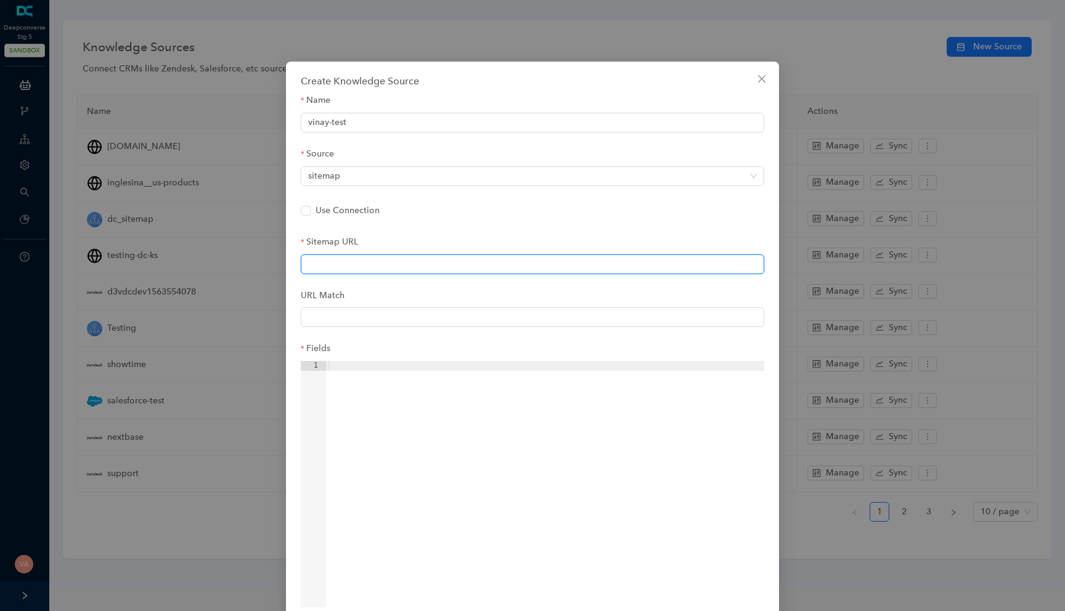
click at [355, 256] on input "Sitemap URL" at bounding box center [532, 264] width 463 height 20
click at [373, 259] on input "Sitemap URL" at bounding box center [532, 264] width 463 height 20
paste input "https://surya165.github.io/sitemap-xml-test/sitemap-failing.xml"
type input "https://surya165.github.io/sitemap-xml-test/sitemap-failing.xml"
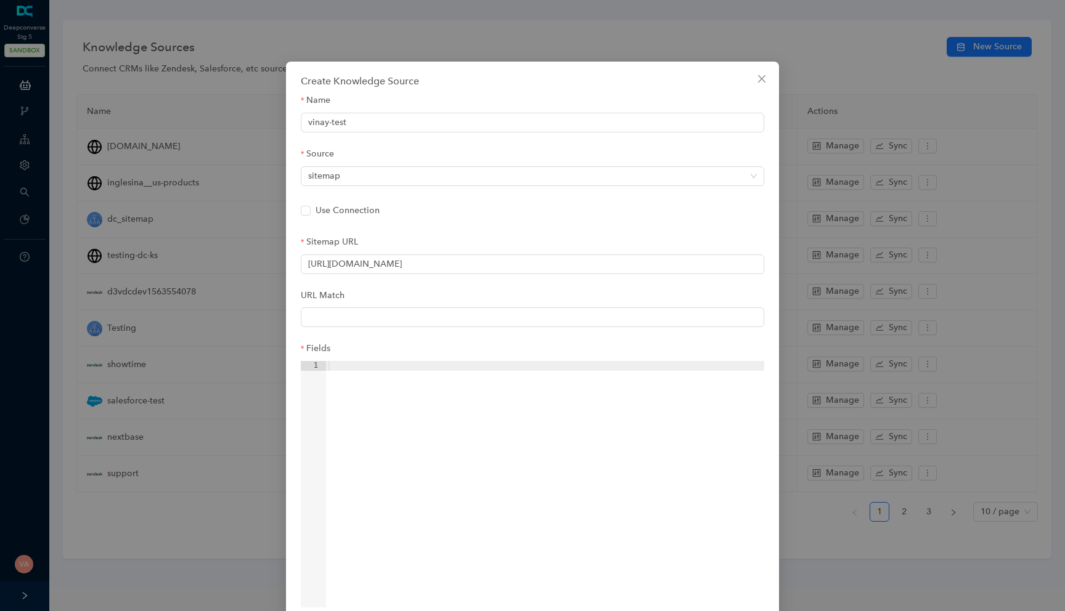
click at [376, 369] on div at bounding box center [545, 494] width 438 height 266
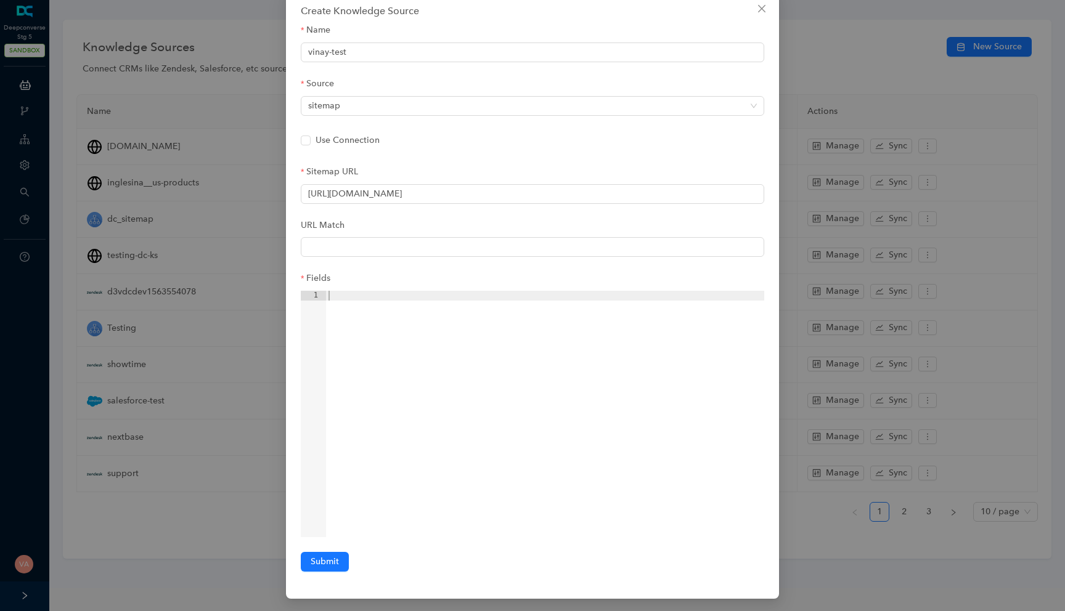
click at [367, 308] on div at bounding box center [545, 424] width 438 height 266
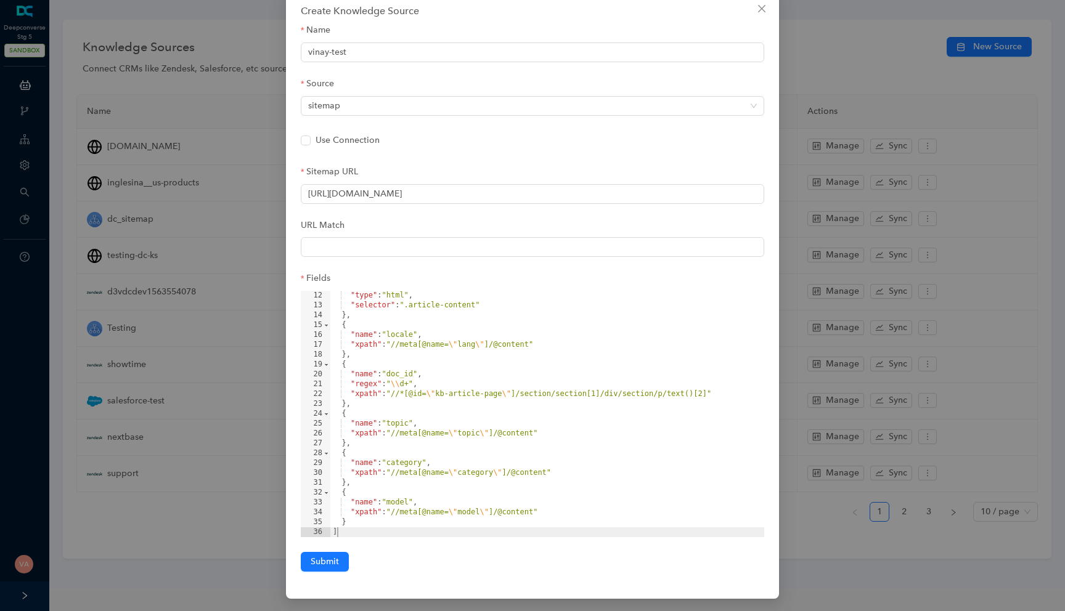
scroll to position [108, 0]
click at [419, 382] on div ""type" : "html" , "selector" : ".article-content" } , { "name" : "locale" , "xp…" at bounding box center [547, 424] width 434 height 266
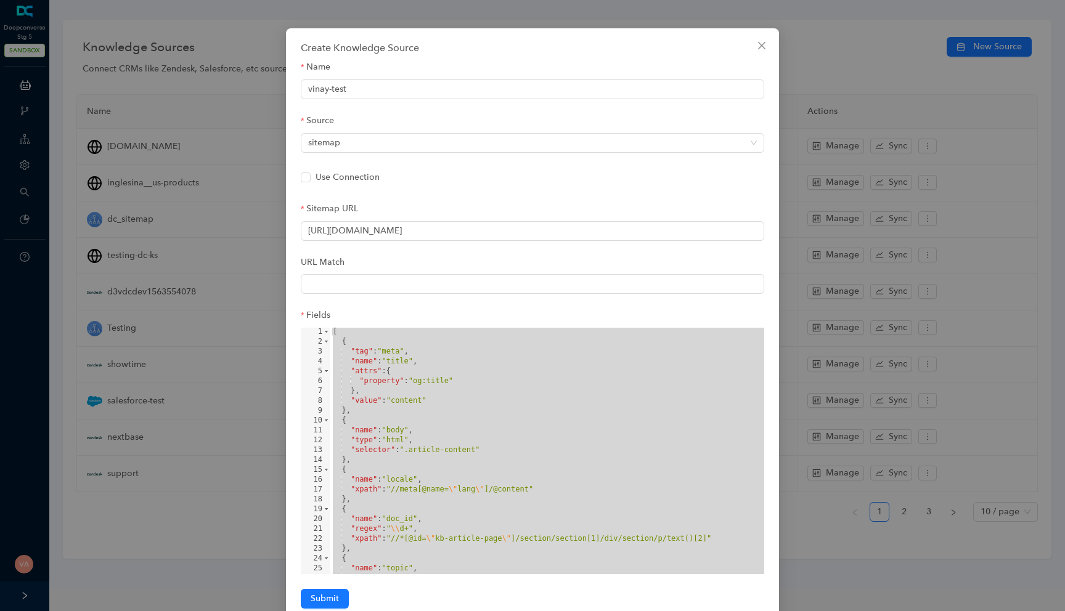
scroll to position [70, 0]
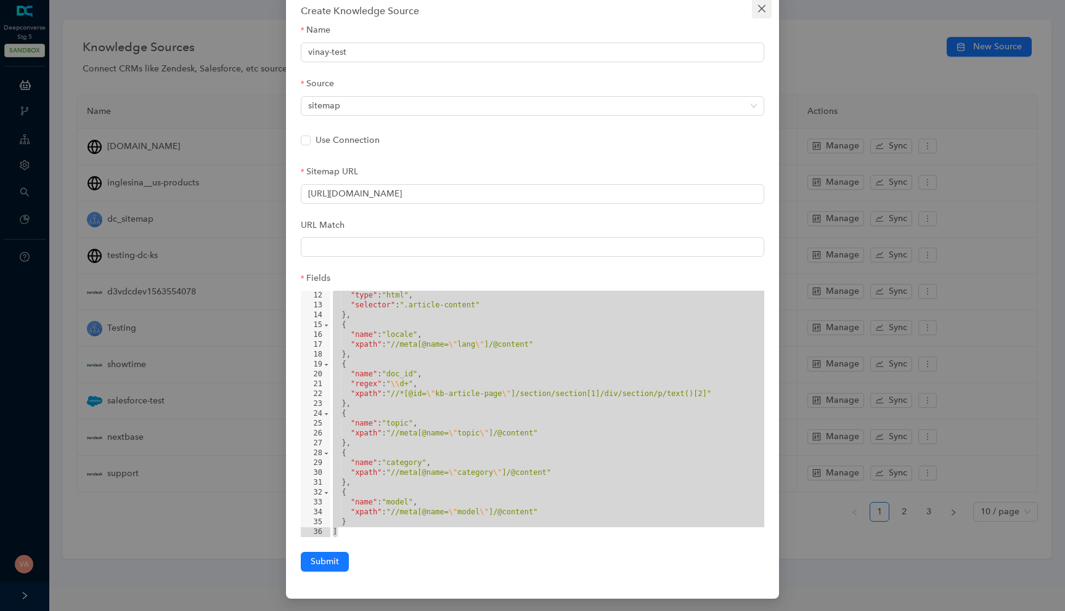
click at [760, 9] on icon "close" at bounding box center [762, 9] width 10 height 10
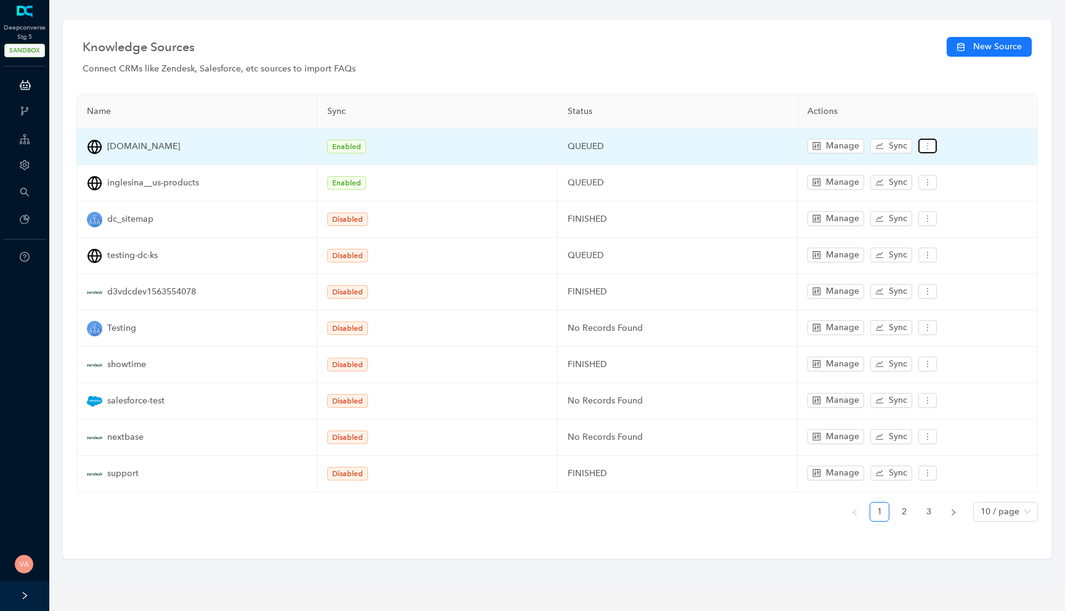
click at [925, 142] on icon "more" at bounding box center [927, 146] width 9 height 9
click at [947, 189] on span "Delete" at bounding box center [945, 188] width 36 height 14
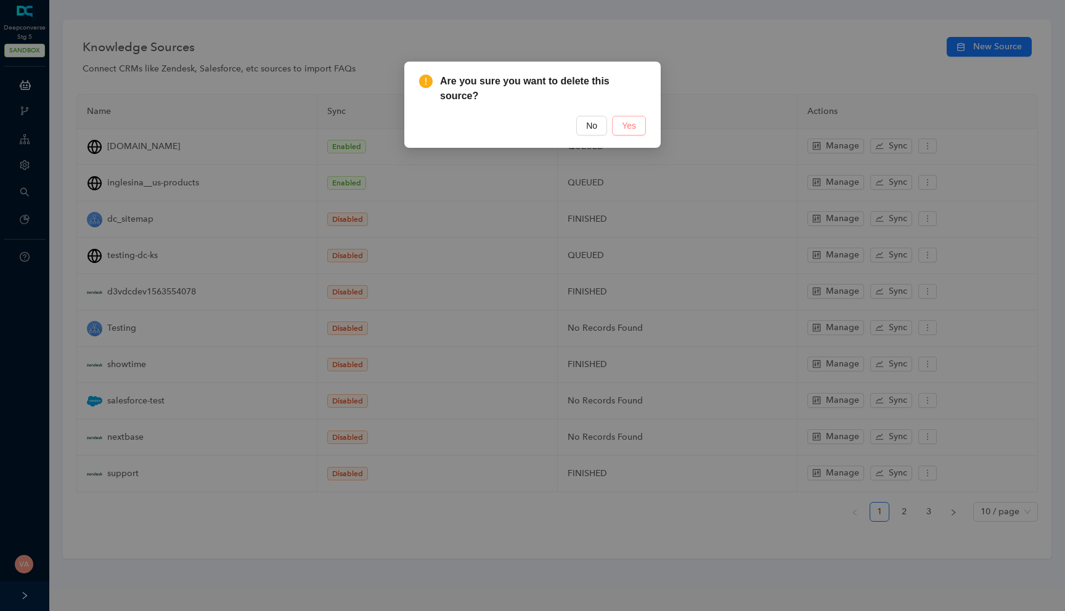
click at [630, 130] on span "Yes" at bounding box center [629, 126] width 14 height 14
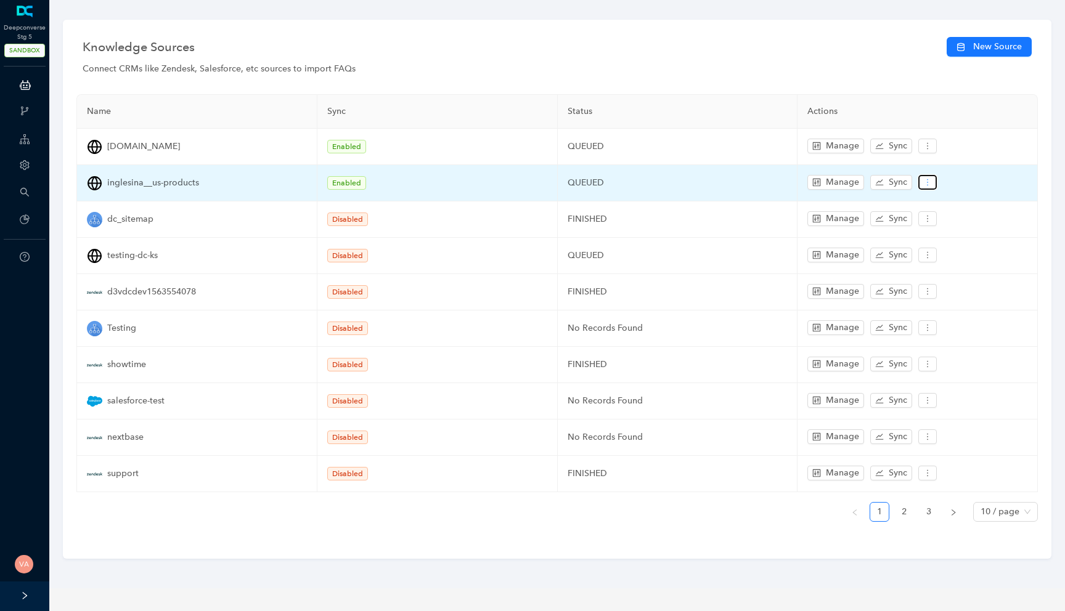
click at [930, 181] on icon "more" at bounding box center [927, 182] width 9 height 9
click at [939, 220] on span "Delete" at bounding box center [945, 224] width 36 height 14
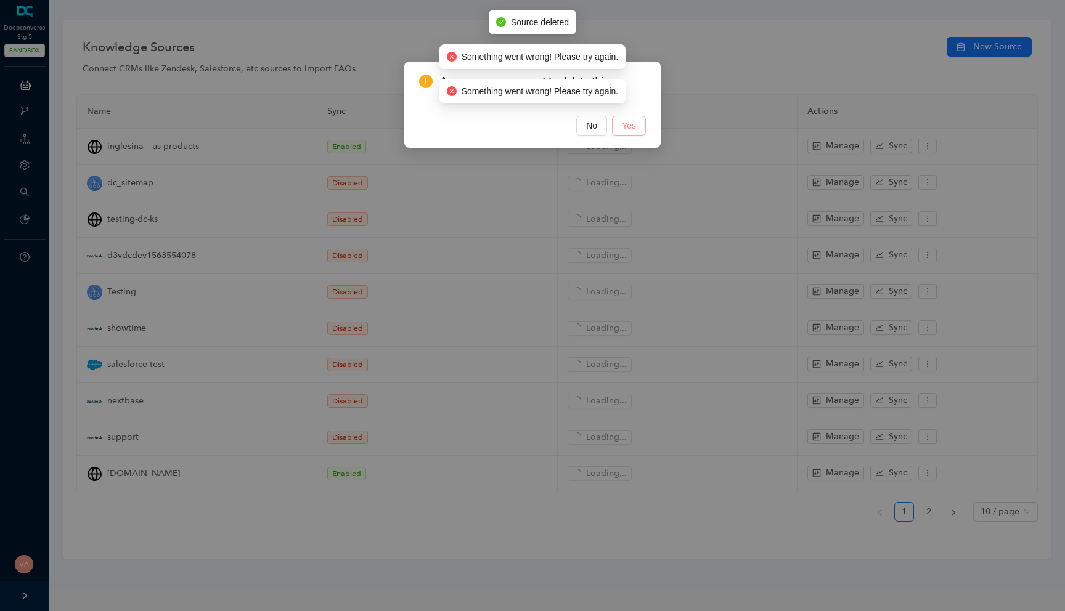
click at [629, 124] on span "Yes" at bounding box center [629, 126] width 14 height 14
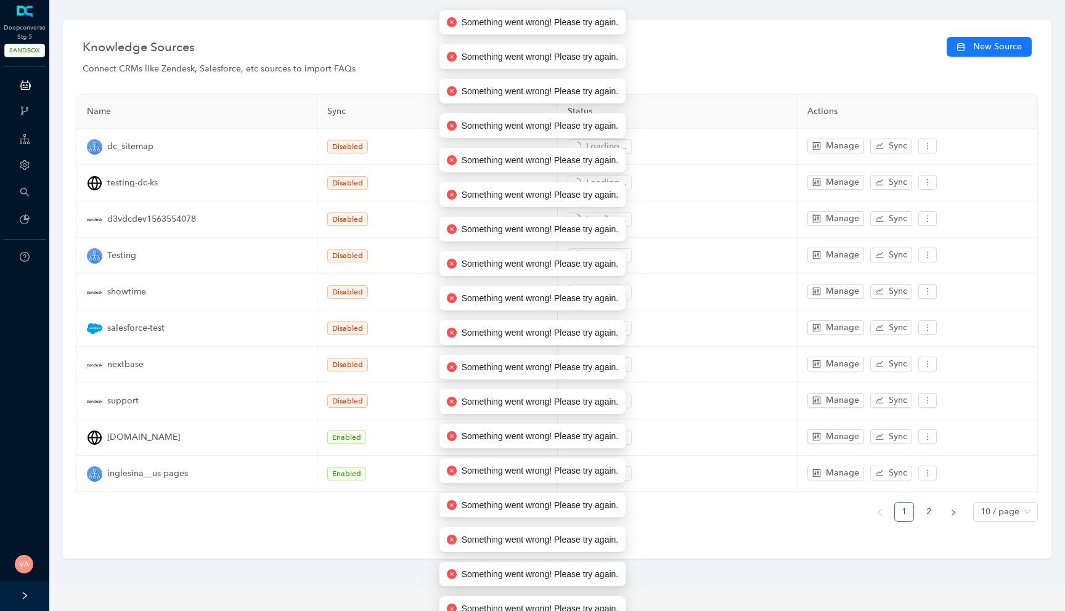
click at [686, 86] on div "Knowledge Sources New Source Connect CRMs like Zendesk, Salesforce, etc sources…" at bounding box center [557, 289] width 988 height 539
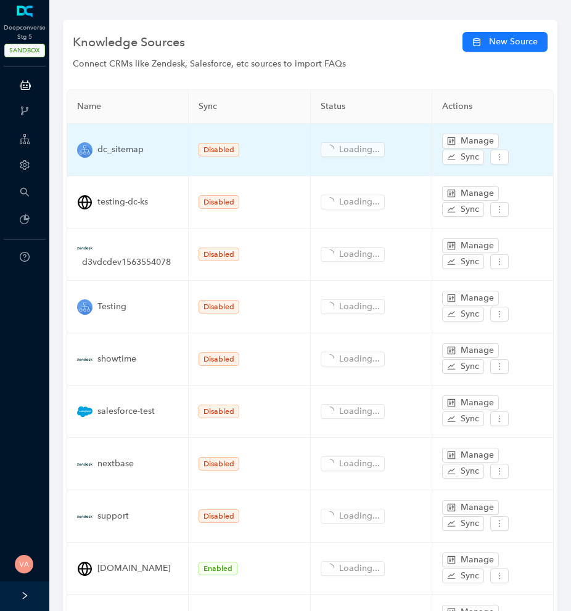
click at [131, 145] on span "dc_sitemap" at bounding box center [120, 150] width 46 height 14
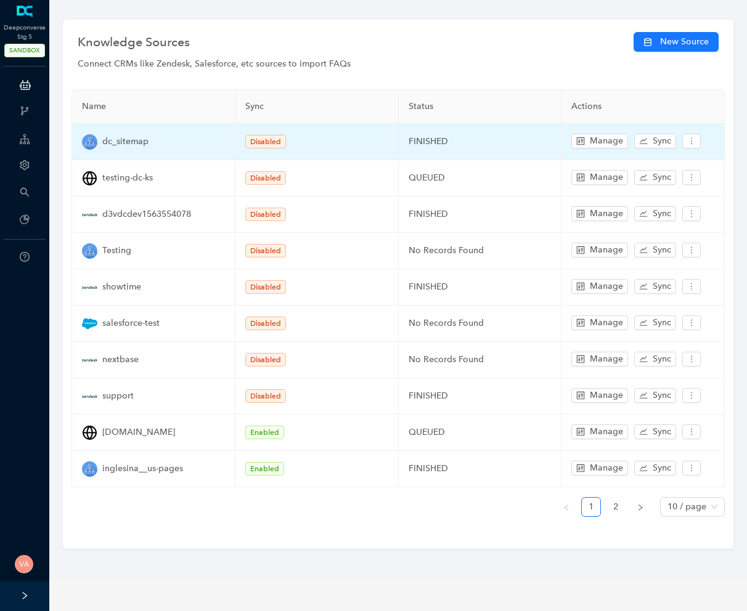
click at [429, 139] on td "FINISHED" at bounding box center [480, 142] width 163 height 36
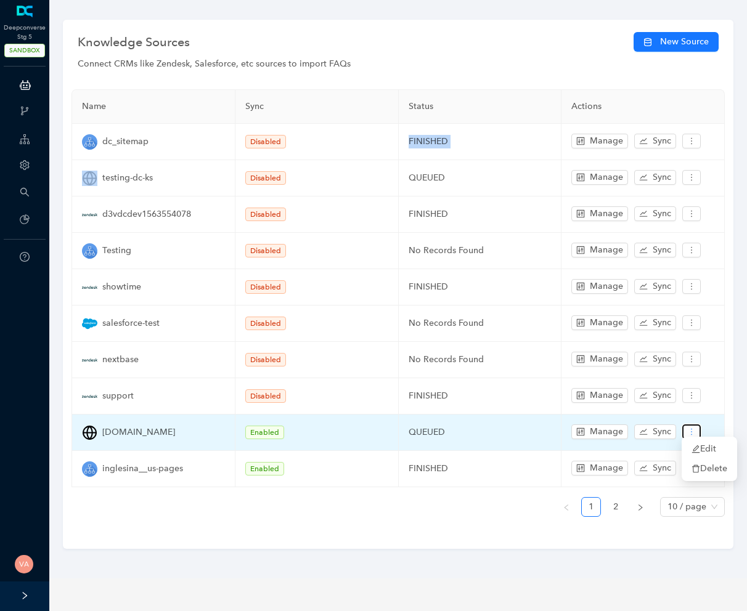
click at [482, 428] on icon "more" at bounding box center [691, 432] width 9 height 9
click at [482, 465] on span "Delete" at bounding box center [709, 469] width 36 height 14
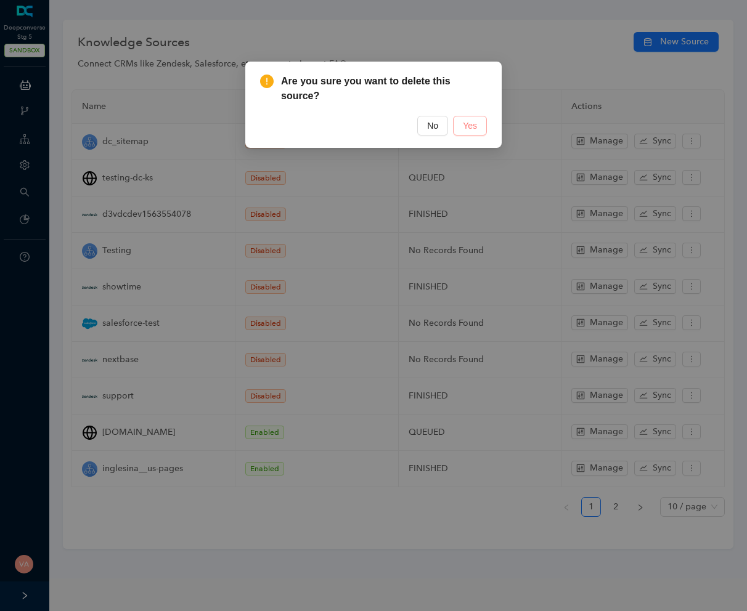
click at [474, 120] on span "Yes" at bounding box center [470, 126] width 14 height 14
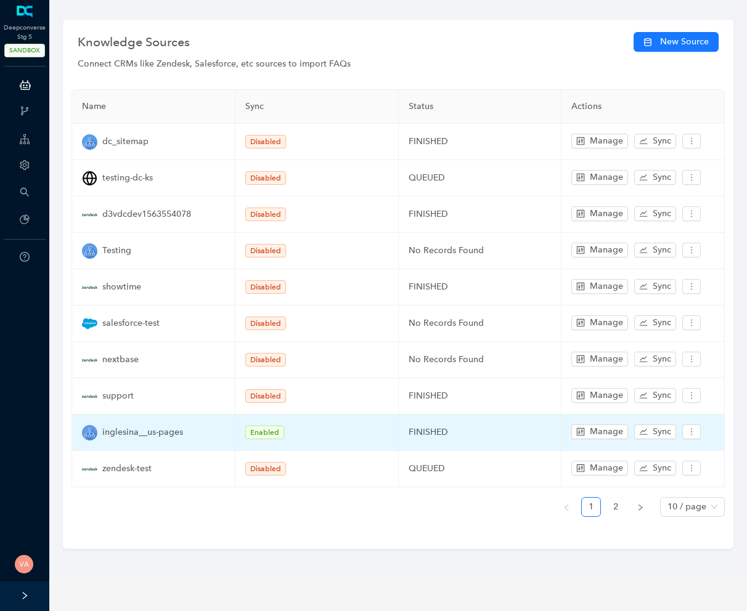
click at [136, 437] on td "inglesina__us-pages" at bounding box center [153, 433] width 163 height 36
click at [482, 428] on icon "more" at bounding box center [691, 432] width 9 height 9
click at [482, 468] on icon "delete" at bounding box center [695, 469] width 7 height 8
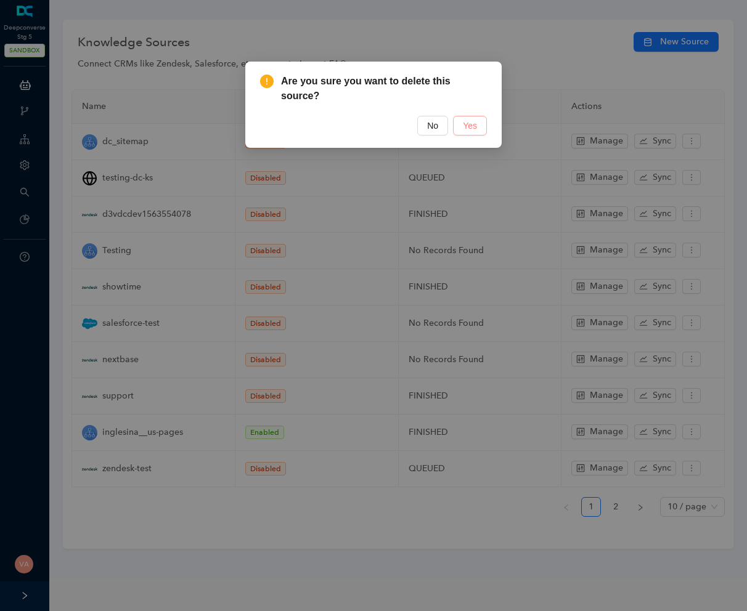
click at [473, 126] on span "Yes" at bounding box center [470, 126] width 14 height 14
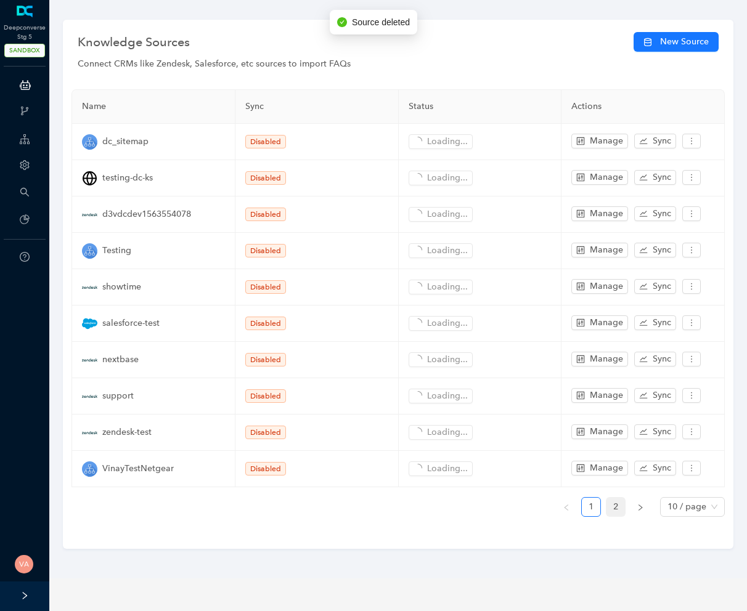
click at [482, 498] on link "2" at bounding box center [615, 507] width 18 height 18
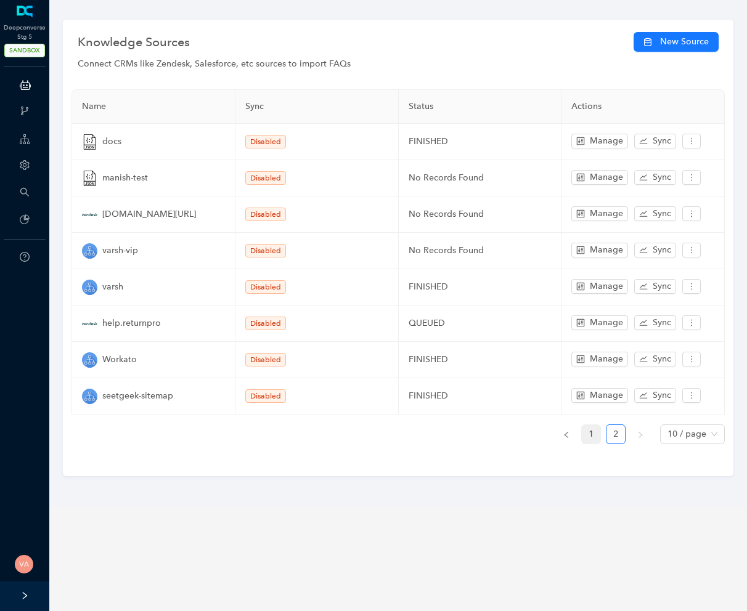
click at [482, 443] on link "1" at bounding box center [591, 434] width 18 height 18
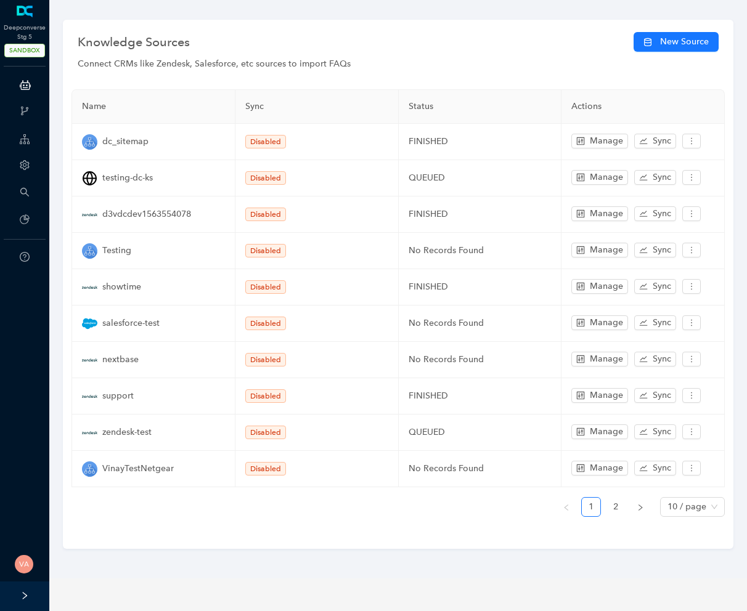
click at [195, 47] on div "Knowledge Sources" at bounding box center [138, 42] width 120 height 20
click at [177, 63] on div "Connect CRMs like Zendesk, Salesforce, etc sources to import FAQs" at bounding box center [398, 64] width 641 height 14
click at [203, 66] on div "Connect CRMs like Zendesk, Salesforce, etc sources to import FAQs" at bounding box center [398, 64] width 641 height 14
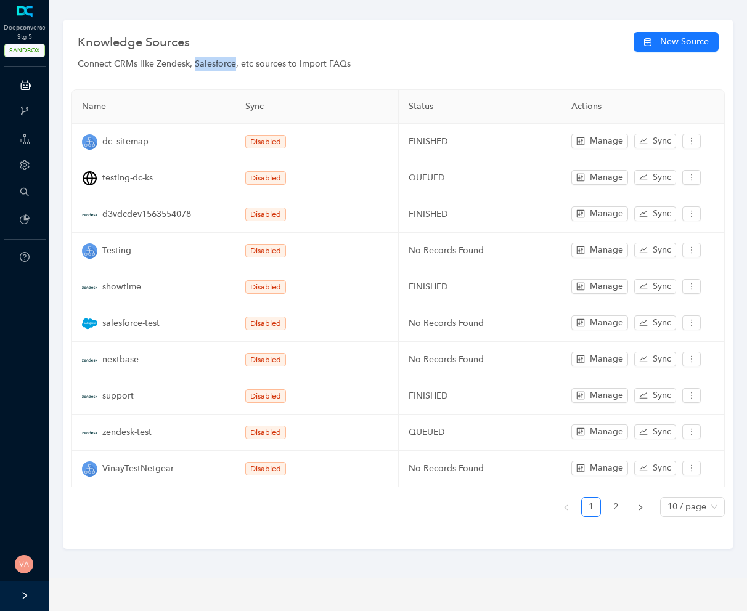
click at [203, 66] on div "Connect CRMs like Zendesk, Salesforce, etc sources to import FAQs" at bounding box center [398, 64] width 641 height 14
click at [226, 70] on div "Connect CRMs like Zendesk, Salesforce, etc sources to import FAQs" at bounding box center [398, 64] width 641 height 14
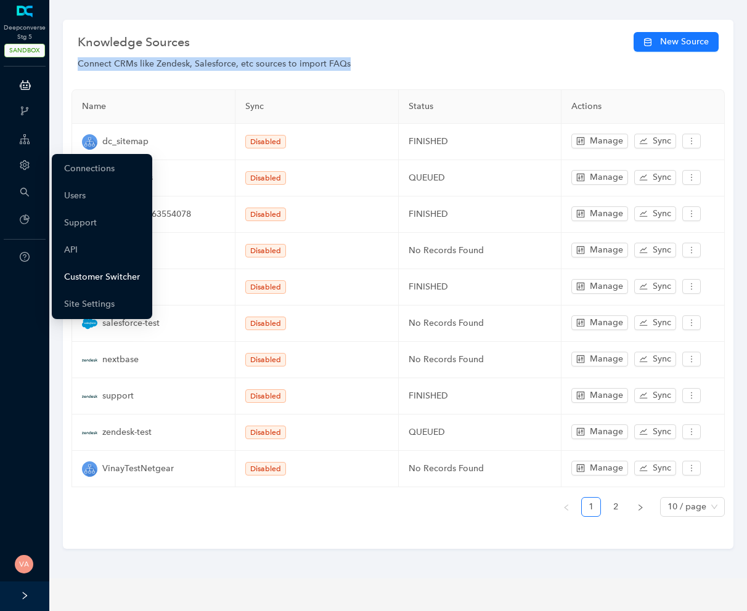
click at [108, 275] on link "Customer Switcher" at bounding box center [102, 277] width 76 height 25
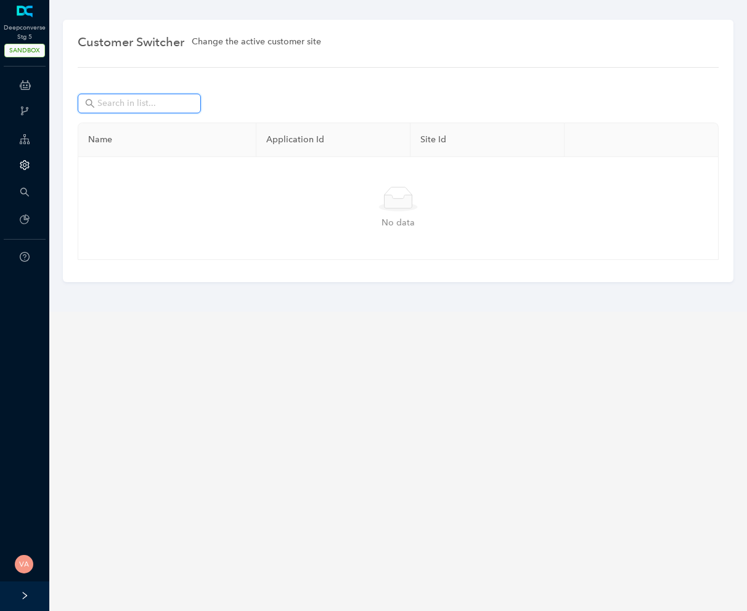
click at [122, 108] on input "text" at bounding box center [140, 104] width 86 height 14
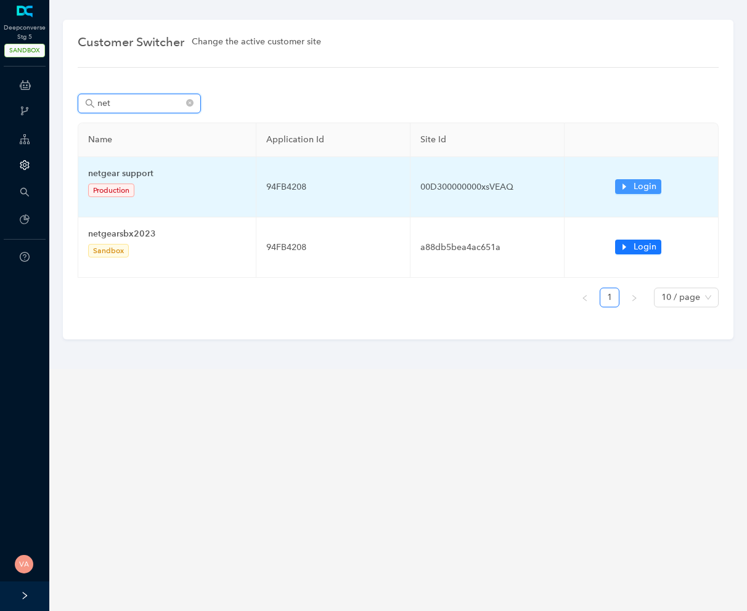
type input "net"
click at [482, 182] on span "Login" at bounding box center [644, 187] width 23 height 14
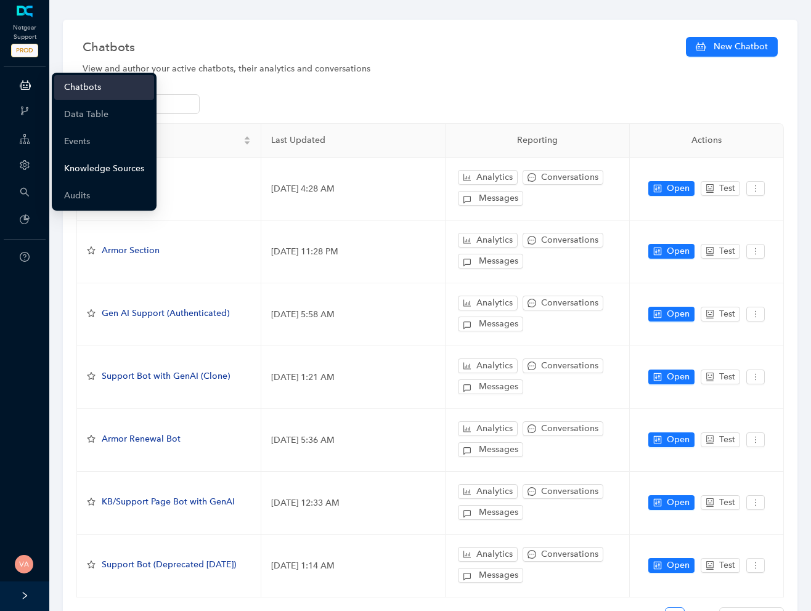
click at [105, 166] on link "Knowledge Sources" at bounding box center [104, 168] width 80 height 25
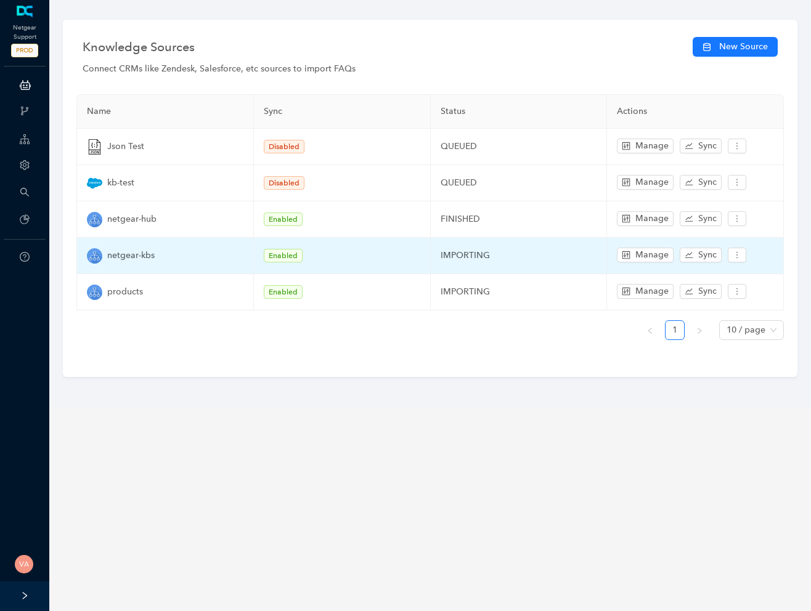
click at [461, 252] on td "IMPORTING" at bounding box center [519, 256] width 177 height 36
click at [458, 255] on td "IMPORTING" at bounding box center [519, 256] width 177 height 36
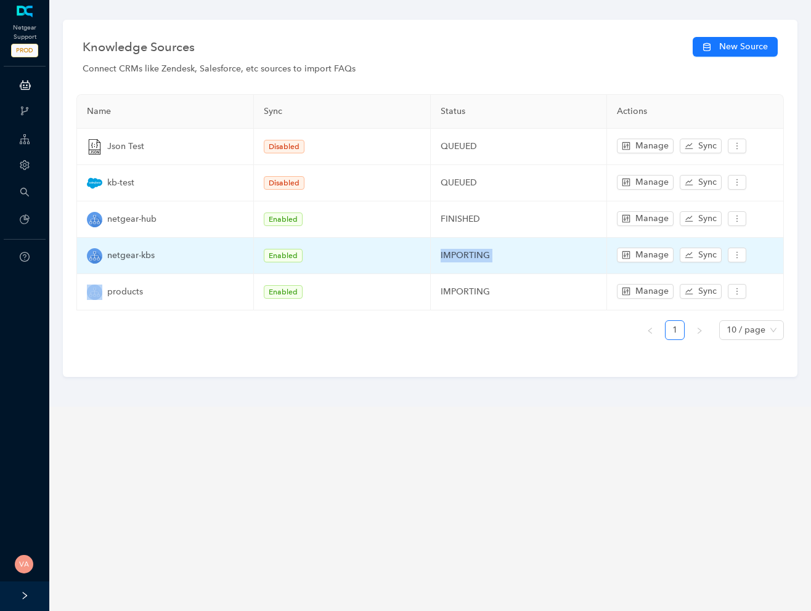
click at [458, 255] on td "IMPORTING" at bounding box center [519, 256] width 177 height 36
click at [475, 257] on td "IMPORTING" at bounding box center [519, 256] width 177 height 36
click at [482, 254] on td "IMPORTING" at bounding box center [519, 256] width 177 height 36
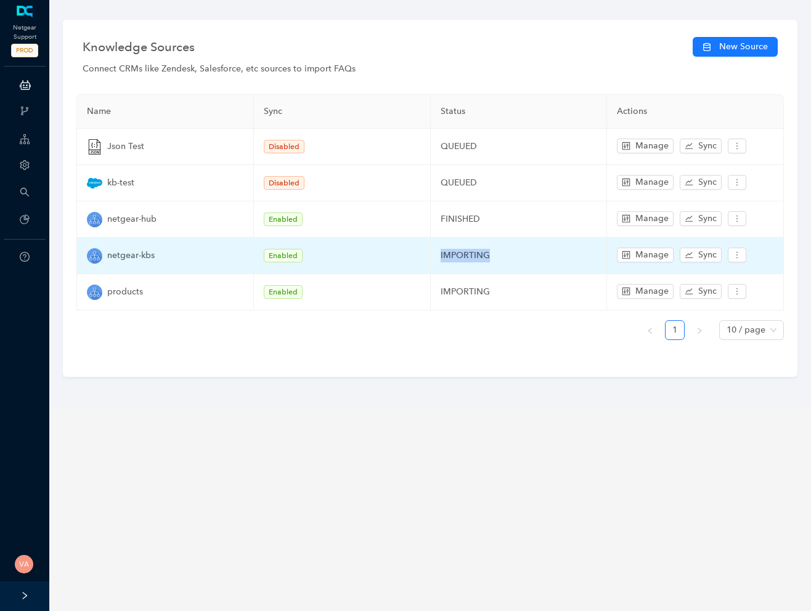
click at [482, 254] on td "IMPORTING" at bounding box center [519, 256] width 177 height 36
click at [490, 254] on td "IMPORTING" at bounding box center [519, 256] width 177 height 36
click at [448, 250] on td "IMPORTING" at bounding box center [519, 256] width 177 height 36
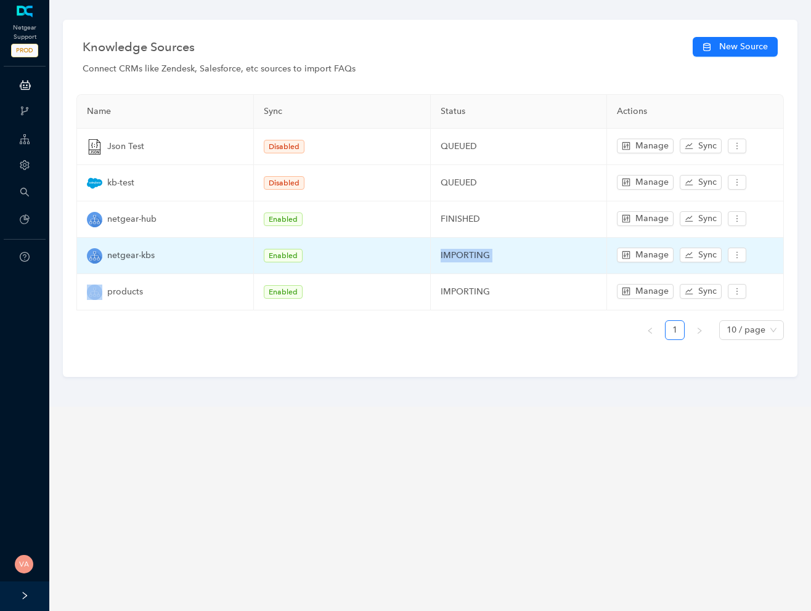
click at [448, 250] on td "IMPORTING" at bounding box center [519, 256] width 177 height 36
click at [449, 256] on td "IMPORTING" at bounding box center [519, 256] width 177 height 36
click at [462, 255] on td "IMPORTING" at bounding box center [519, 256] width 177 height 36
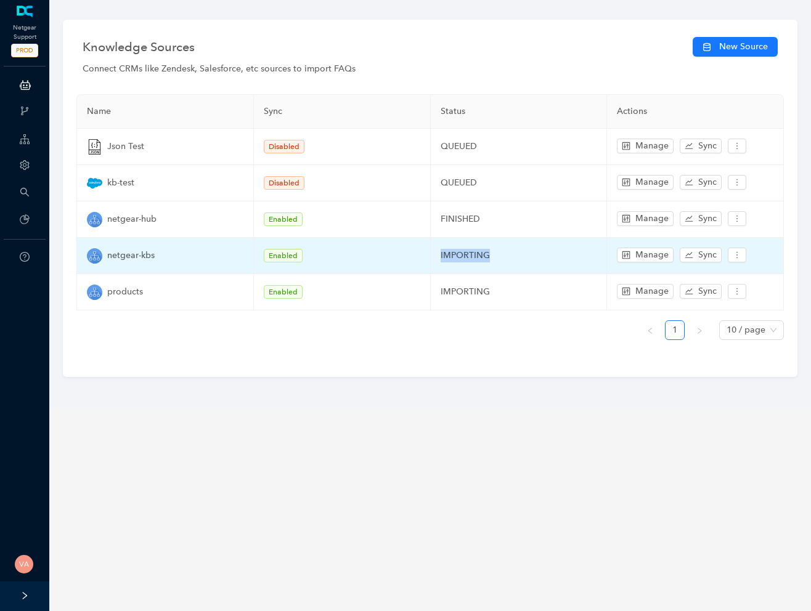
click at [458, 258] on td "IMPORTING" at bounding box center [519, 256] width 177 height 36
click at [478, 258] on td "IMPORTING" at bounding box center [519, 256] width 177 height 36
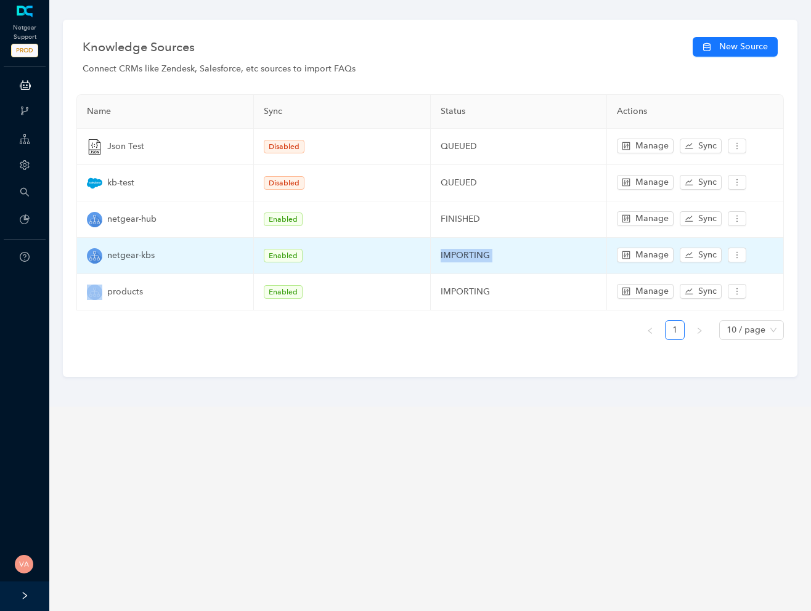
click at [465, 257] on td "IMPORTING" at bounding box center [519, 256] width 177 height 36
click at [475, 253] on td "IMPORTING" at bounding box center [519, 256] width 177 height 36
click at [463, 256] on td "IMPORTING" at bounding box center [519, 256] width 177 height 36
